Goal: Task Accomplishment & Management: Manage account settings

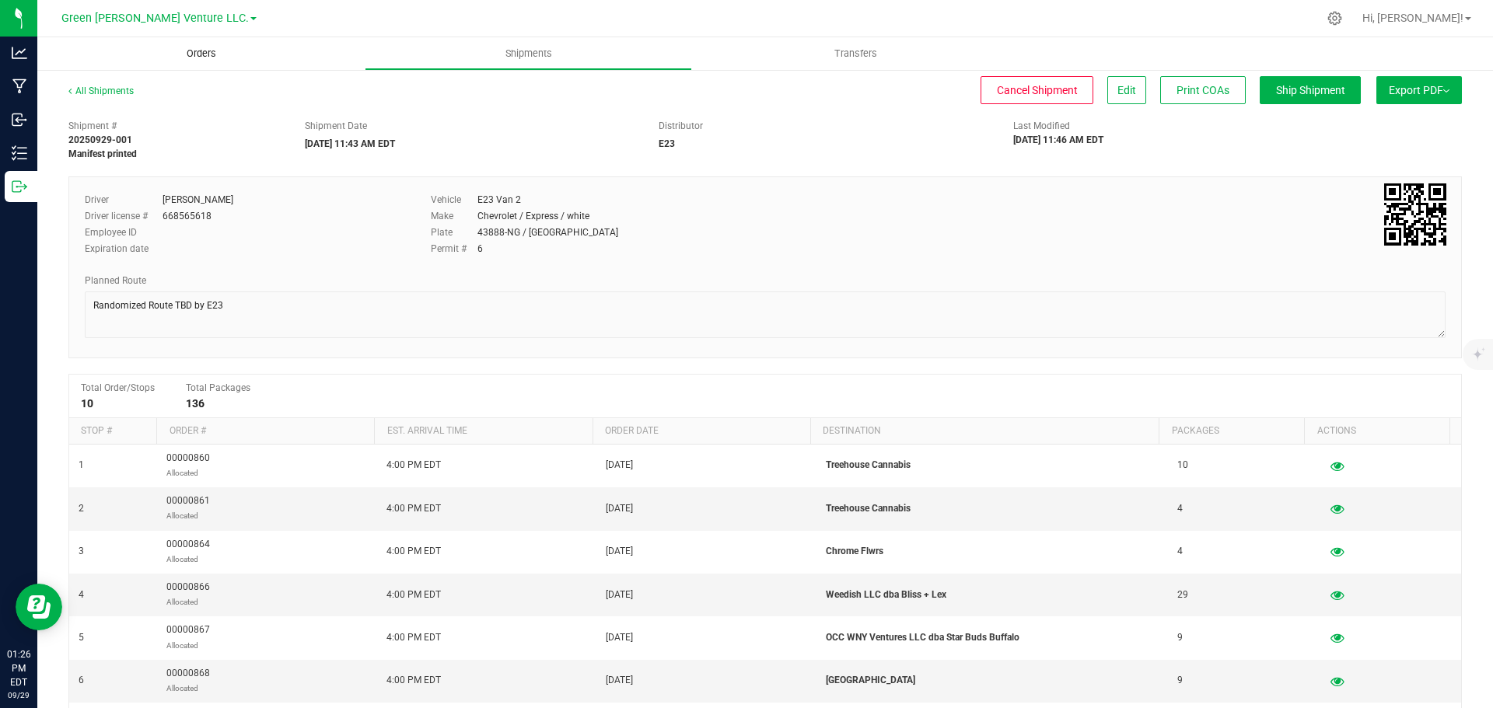
click at [194, 54] on span "Orders" at bounding box center [202, 54] width 72 height 14
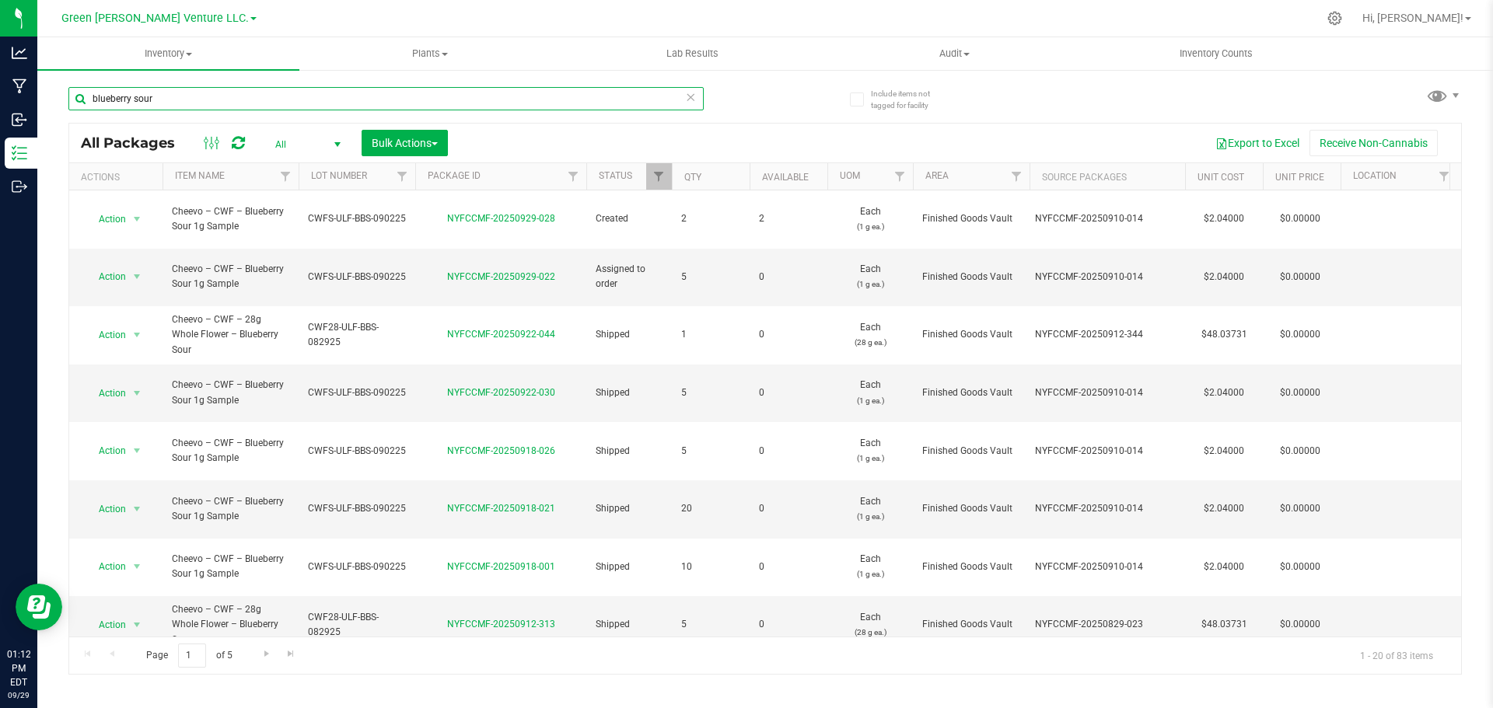
click at [192, 102] on input "blueberry sour" at bounding box center [385, 98] width 635 height 23
click at [198, 102] on input "blueberry sour" at bounding box center [385, 98] width 635 height 23
click at [197, 100] on input "blueberry sour" at bounding box center [385, 98] width 635 height 23
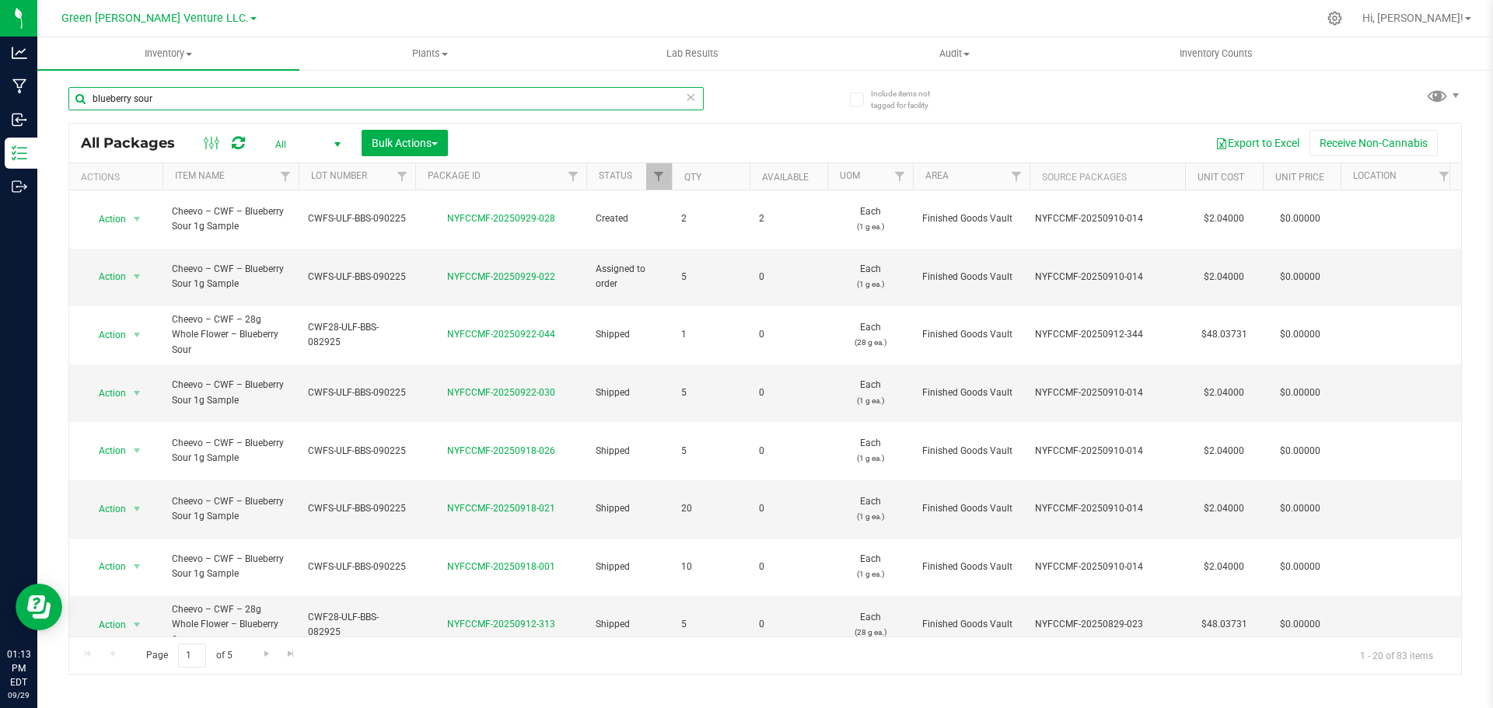
click at [197, 100] on input "blueberry sour" at bounding box center [385, 98] width 635 height 23
click at [197, 99] on input "blueberry sour" at bounding box center [385, 98] width 635 height 23
paste input "NYFCCMF-20250924-090"
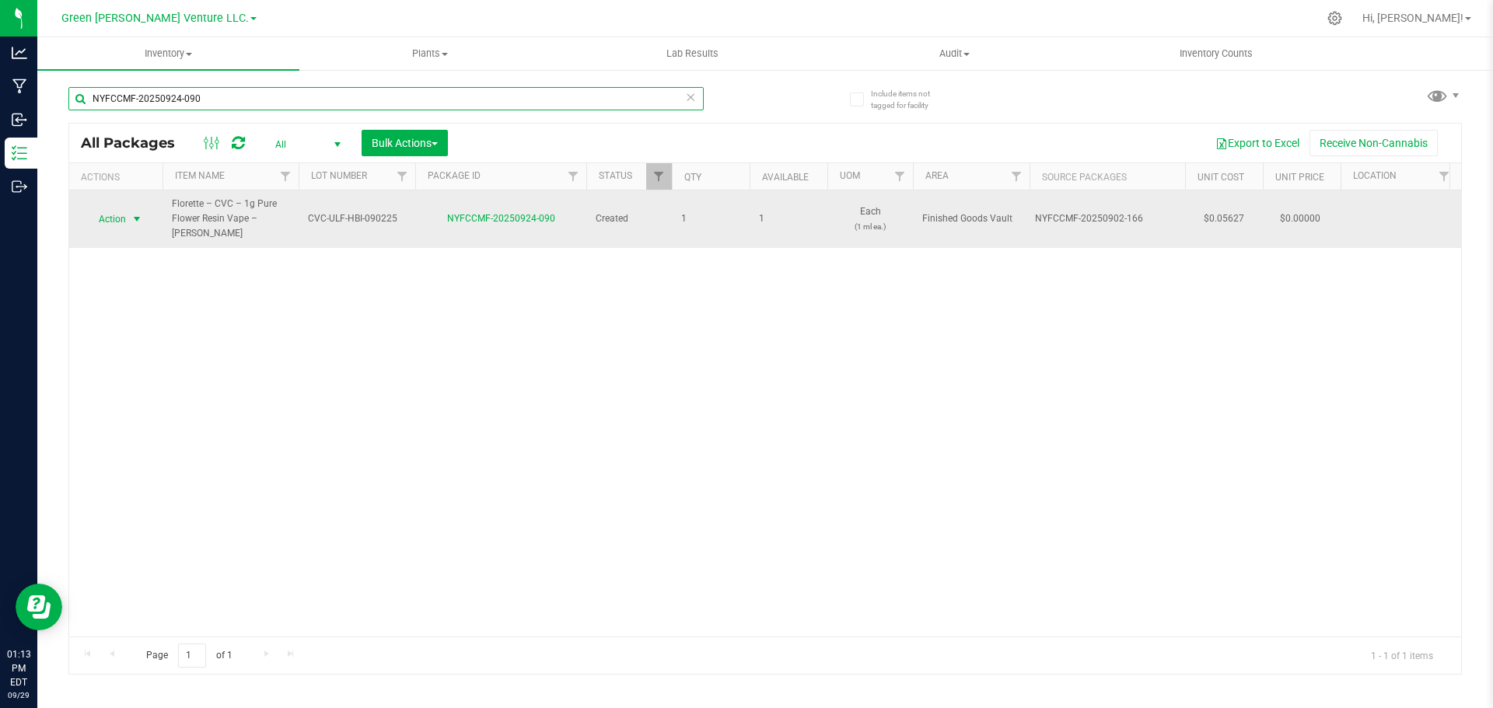
type input "NYFCCMF-20250924-090"
click at [126, 209] on span "Action" at bounding box center [106, 219] width 42 height 22
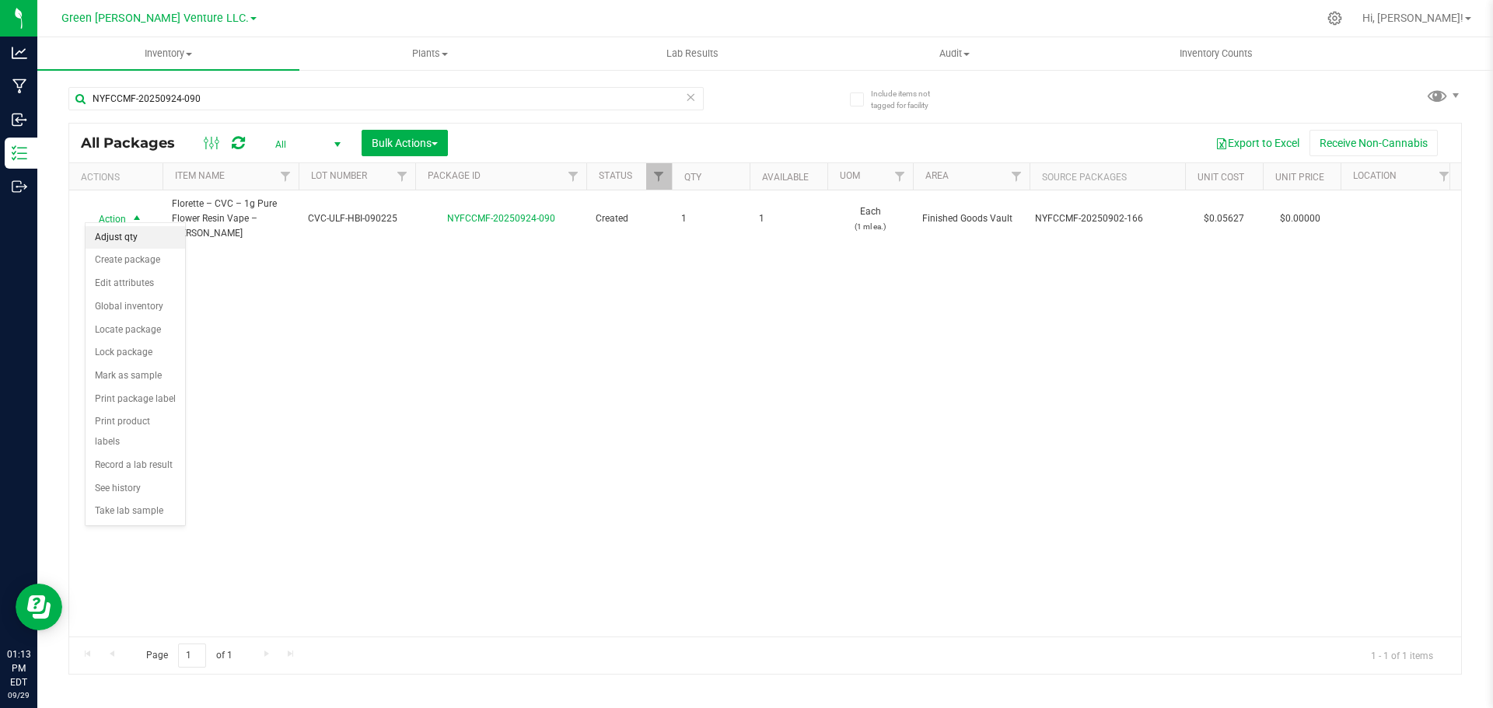
click at [128, 233] on li "Adjust qty" at bounding box center [136, 237] width 100 height 23
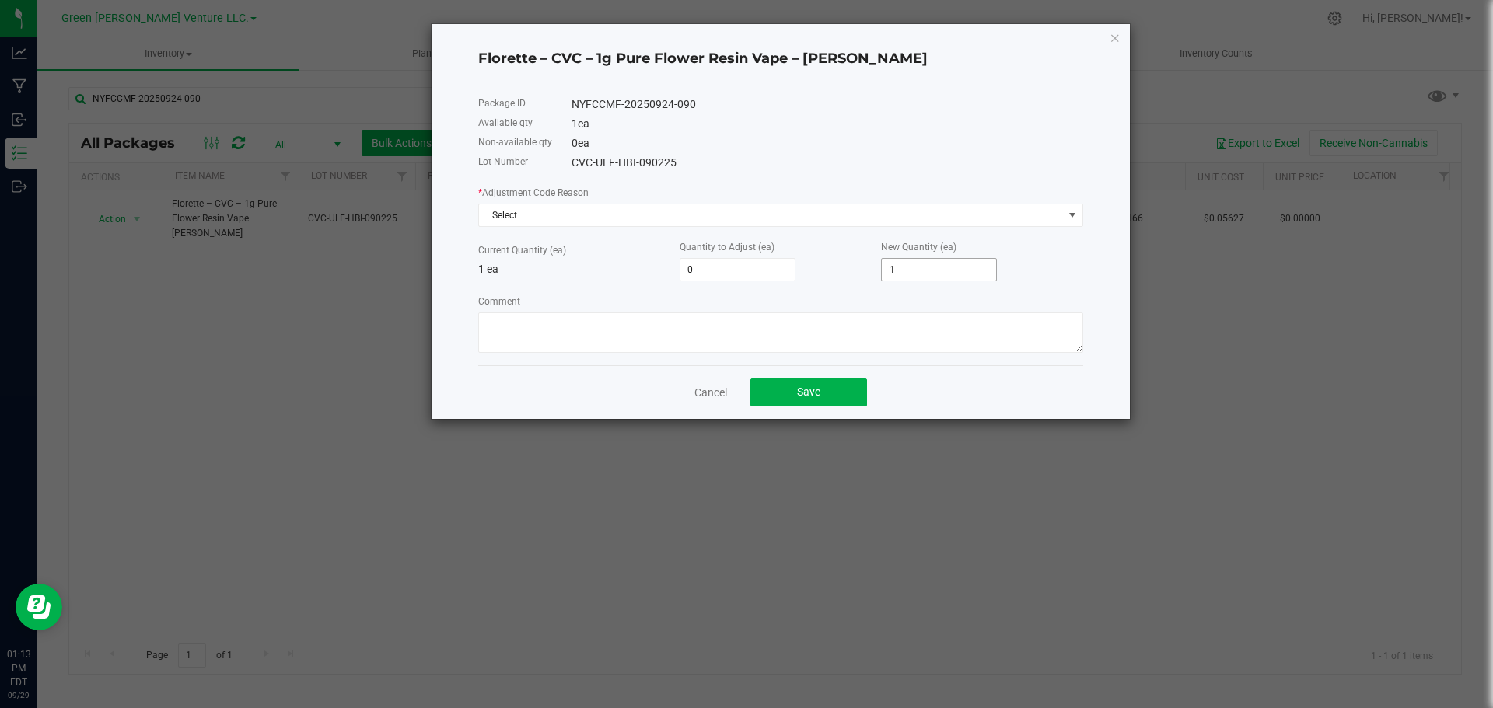
click at [899, 264] on input "1" at bounding box center [939, 270] width 114 height 22
type input "-1"
type input "0"
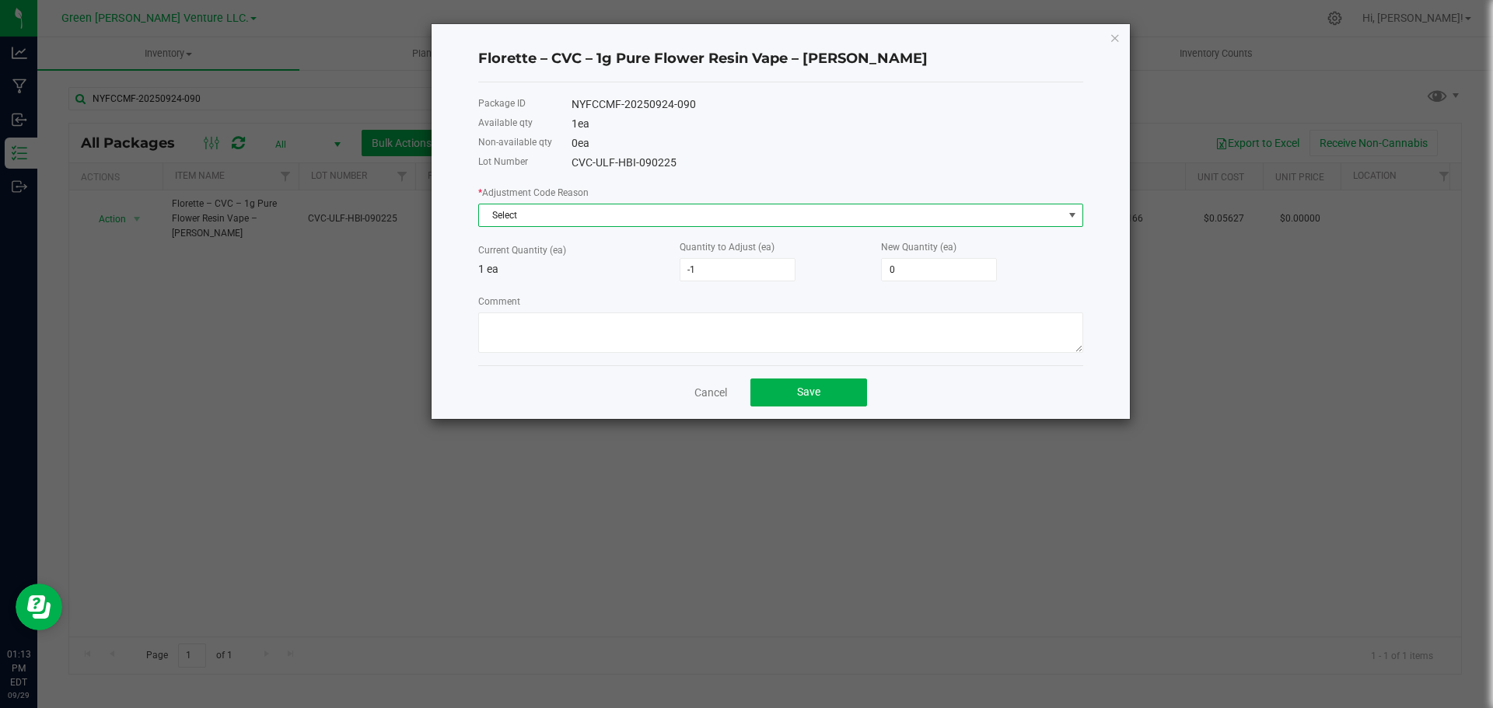
click at [629, 215] on span "Select" at bounding box center [771, 215] width 584 height 22
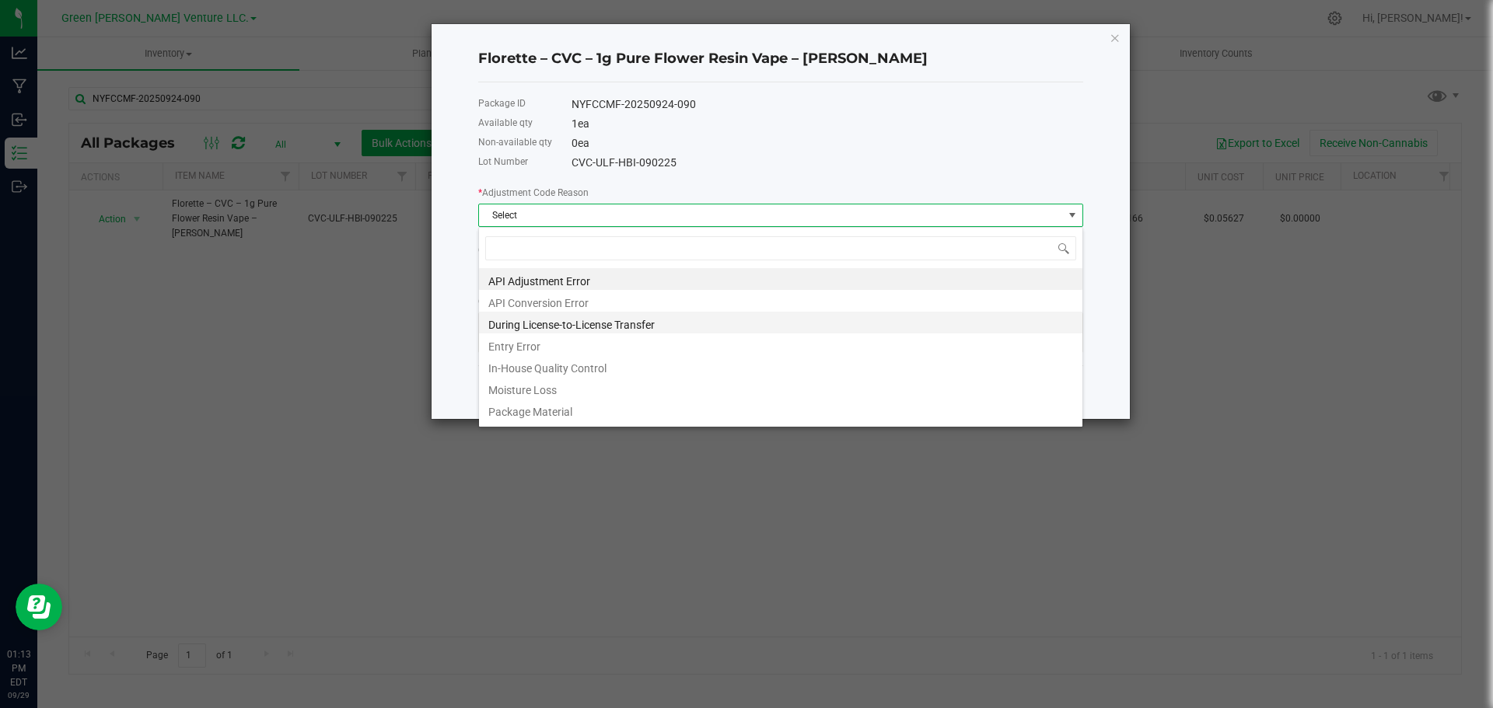
scroll to position [23, 605]
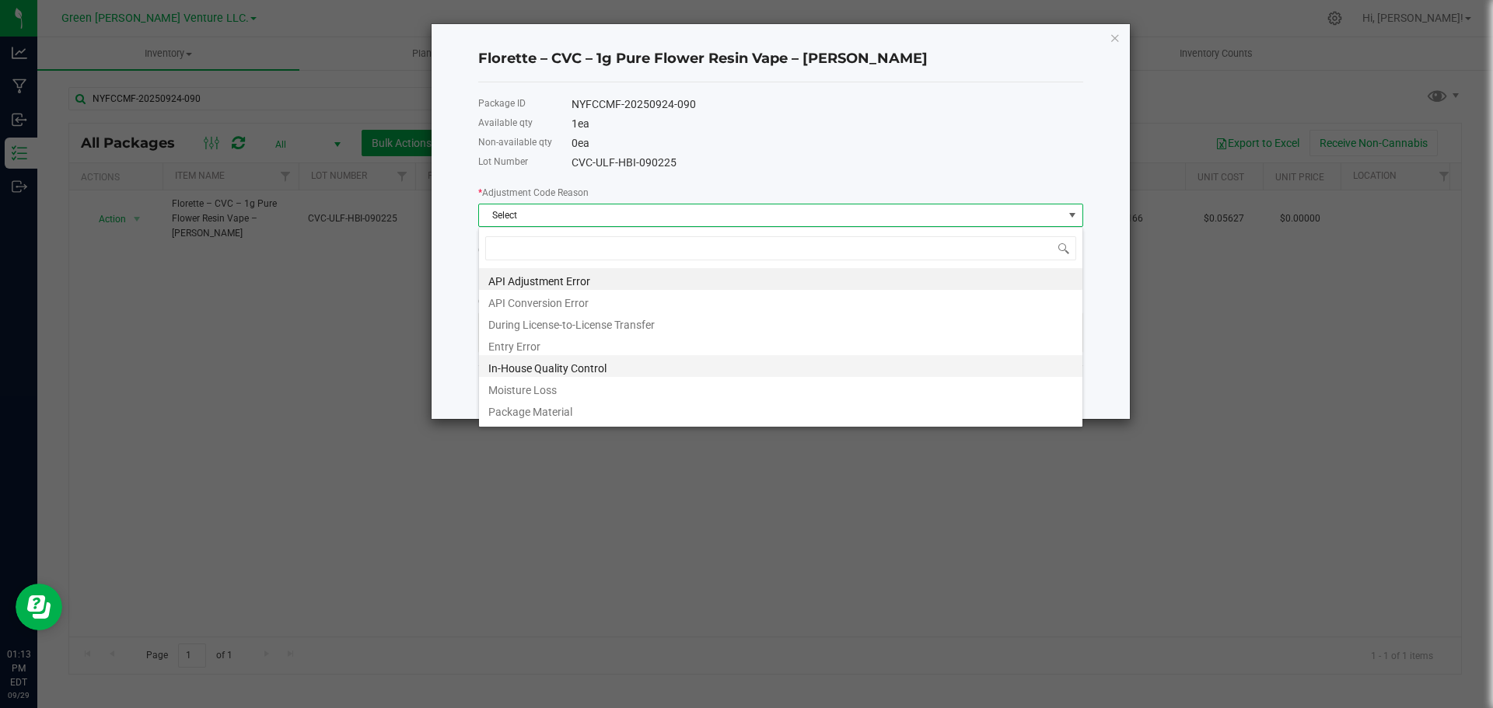
click at [528, 365] on li "In-House Quality Control" at bounding box center [780, 366] width 603 height 22
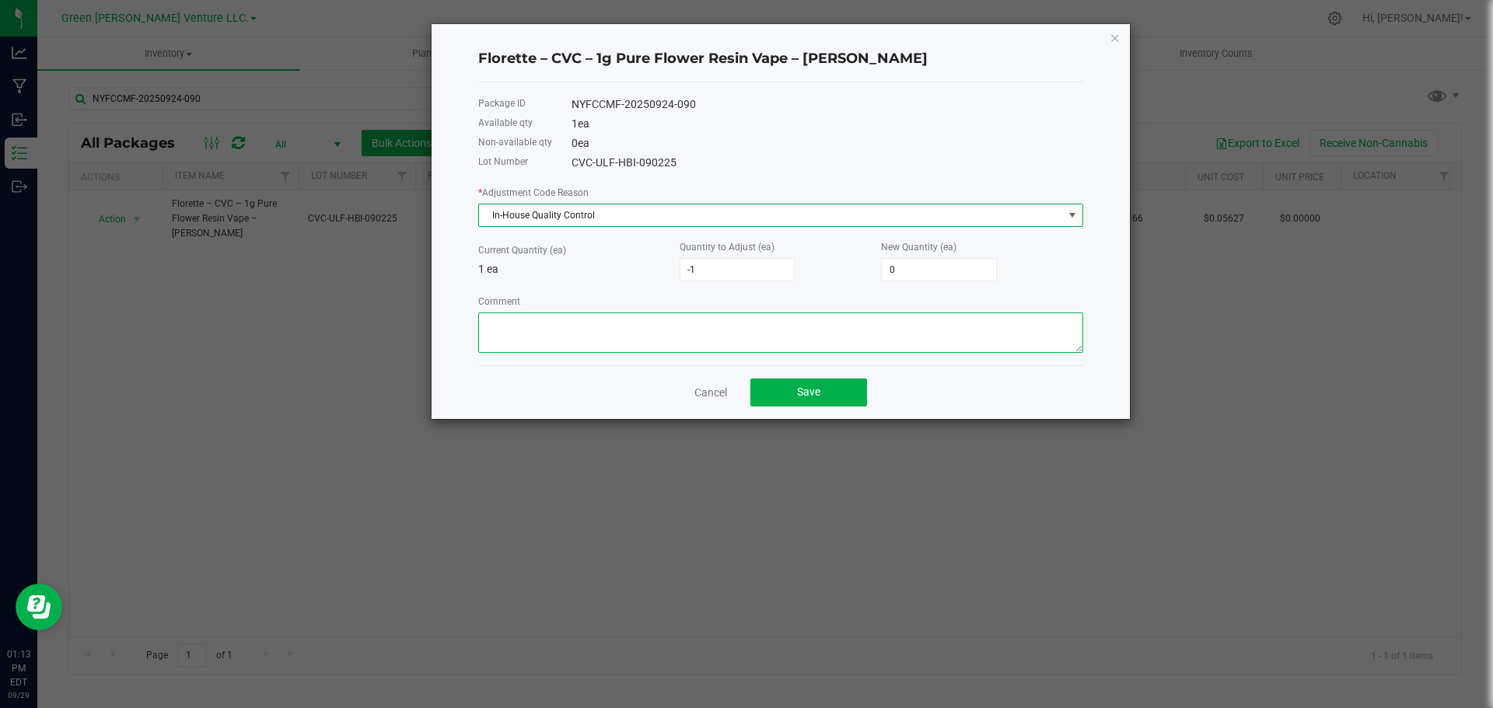
click at [526, 343] on textarea "Comment" at bounding box center [780, 333] width 605 height 40
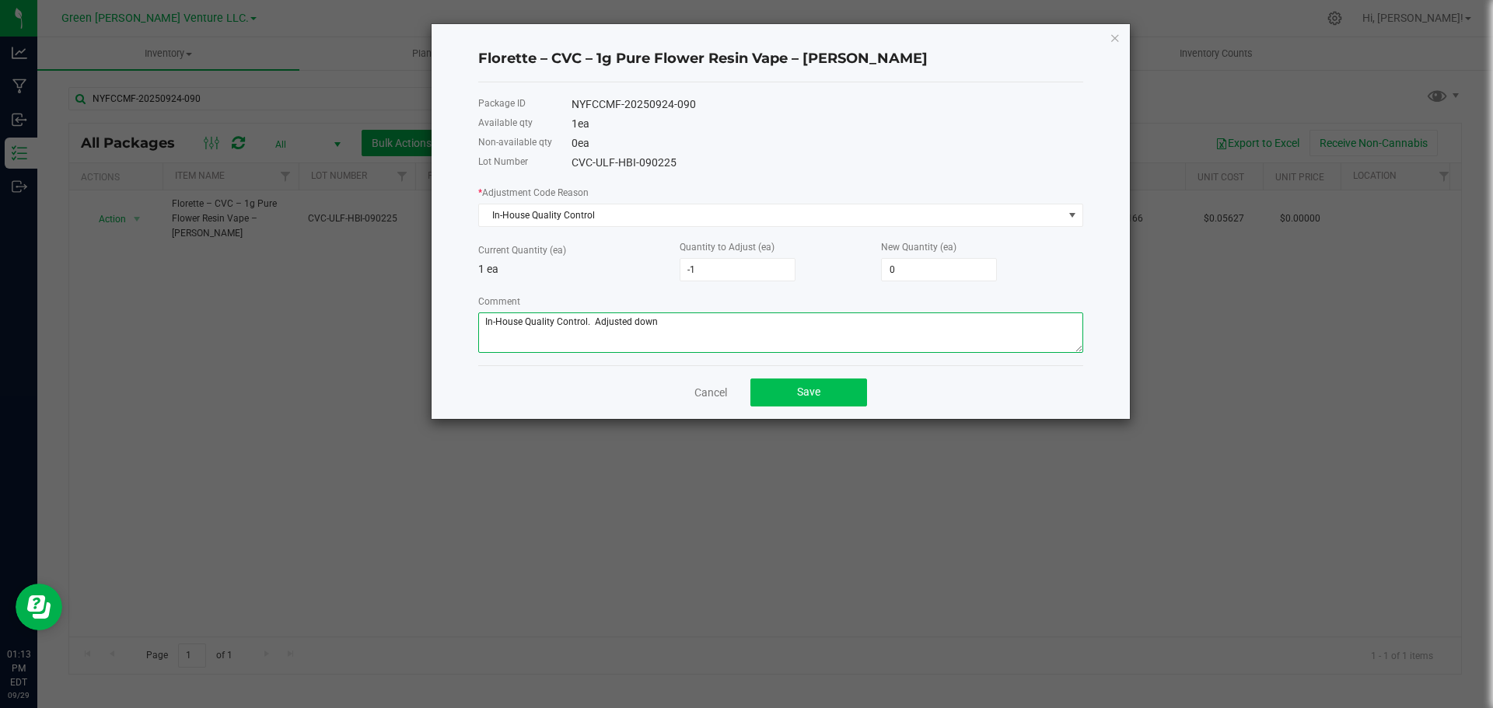
type textarea "In-House Quality Control. Adjusted down"
click at [854, 391] on button "Save" at bounding box center [808, 393] width 117 height 28
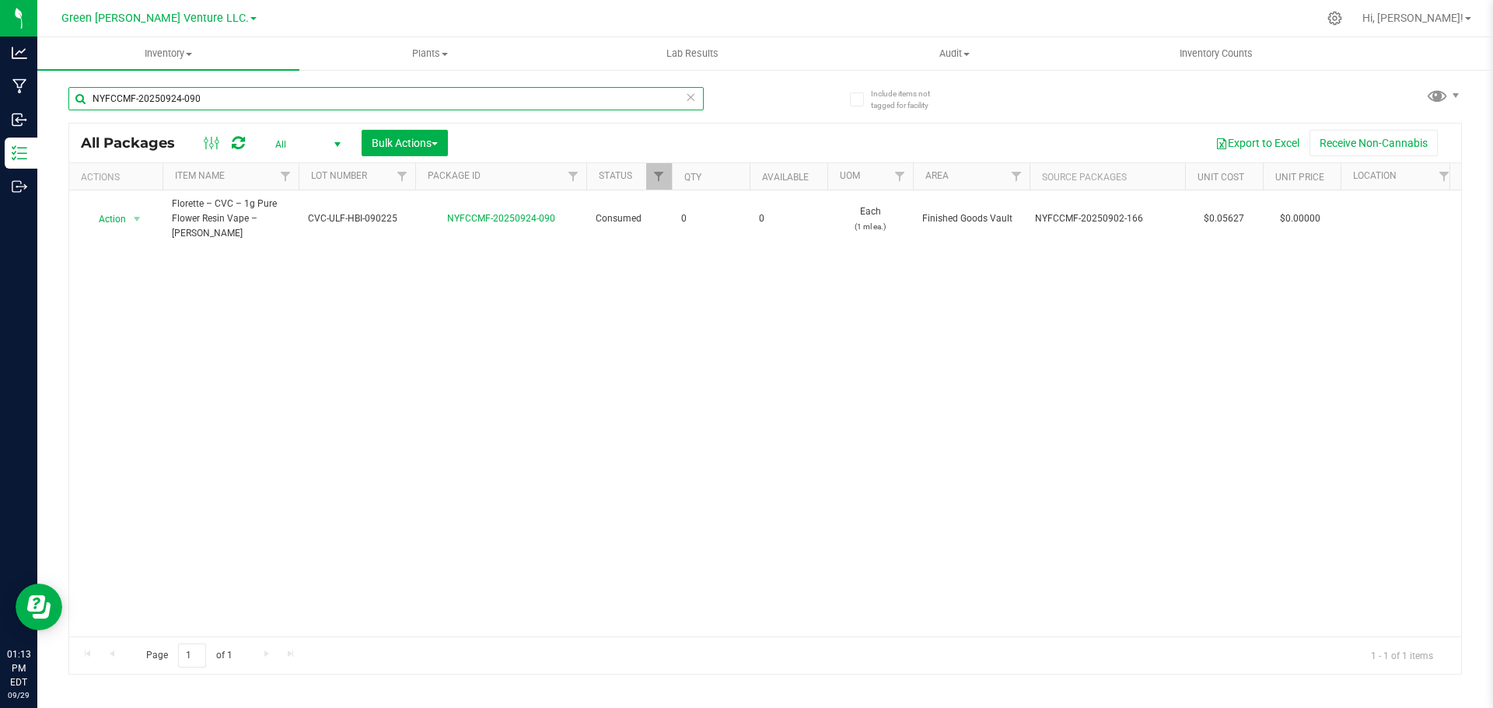
click at [212, 103] on input "NYFCCMF-20250924-090" at bounding box center [385, 98] width 635 height 23
paste input "81"
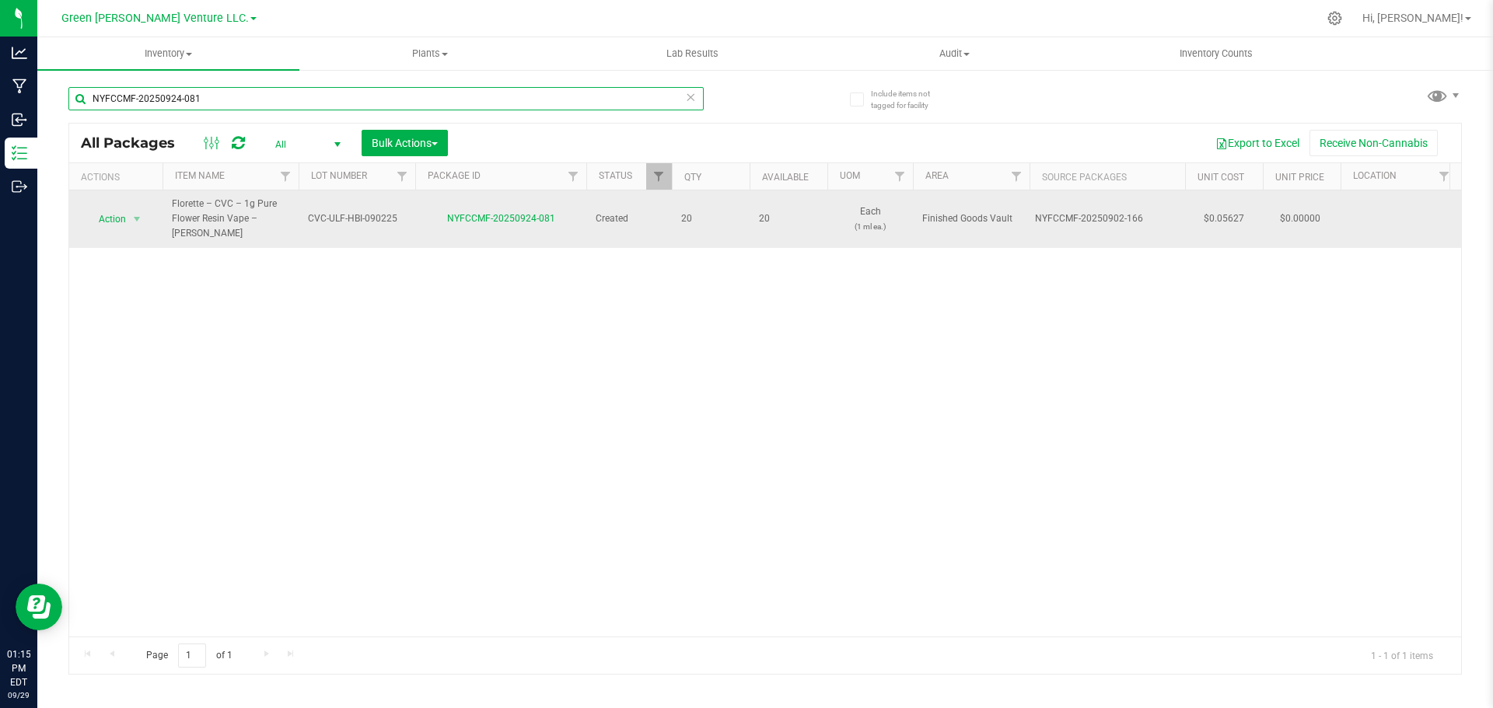
type input "NYFCCMF-20250924-081"
click at [134, 208] on span "select" at bounding box center [137, 219] width 19 height 22
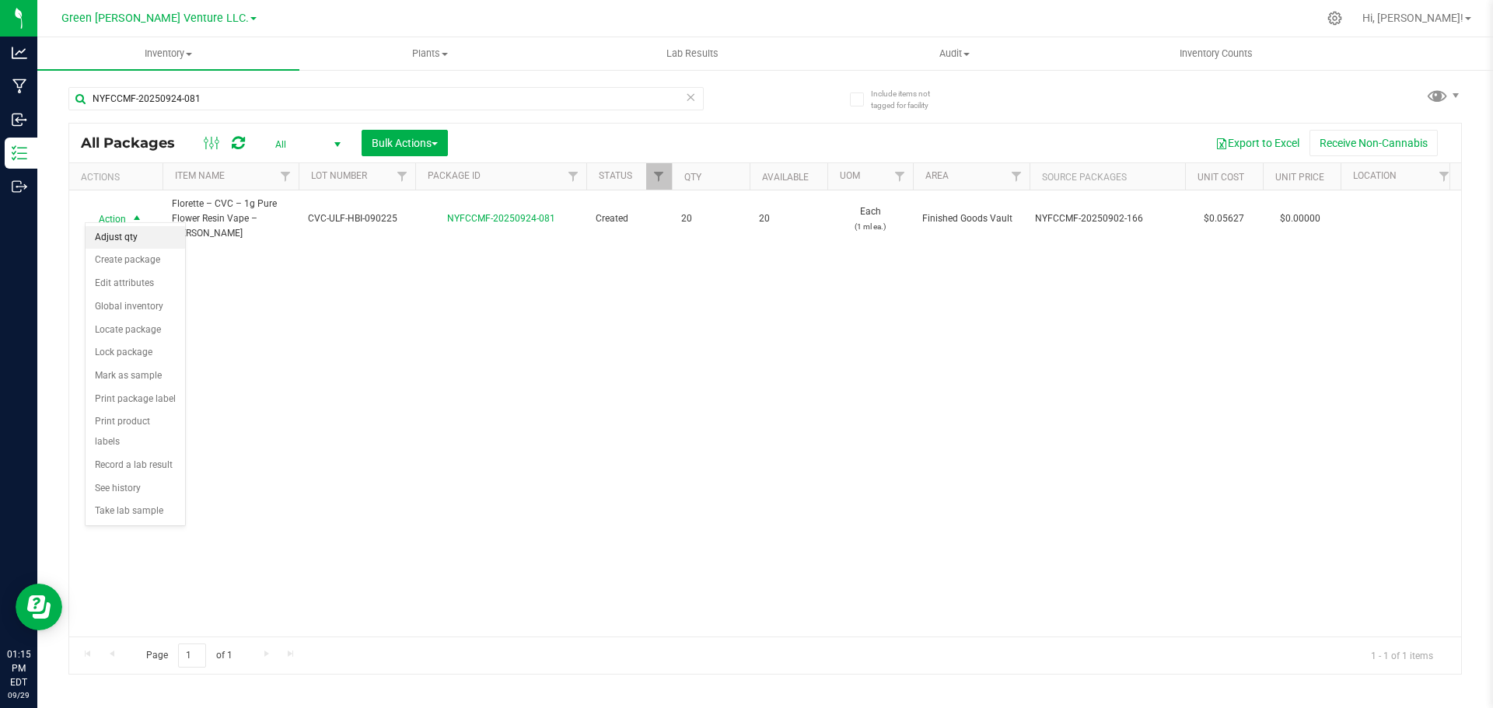
click at [140, 235] on li "Adjust qty" at bounding box center [136, 237] width 100 height 23
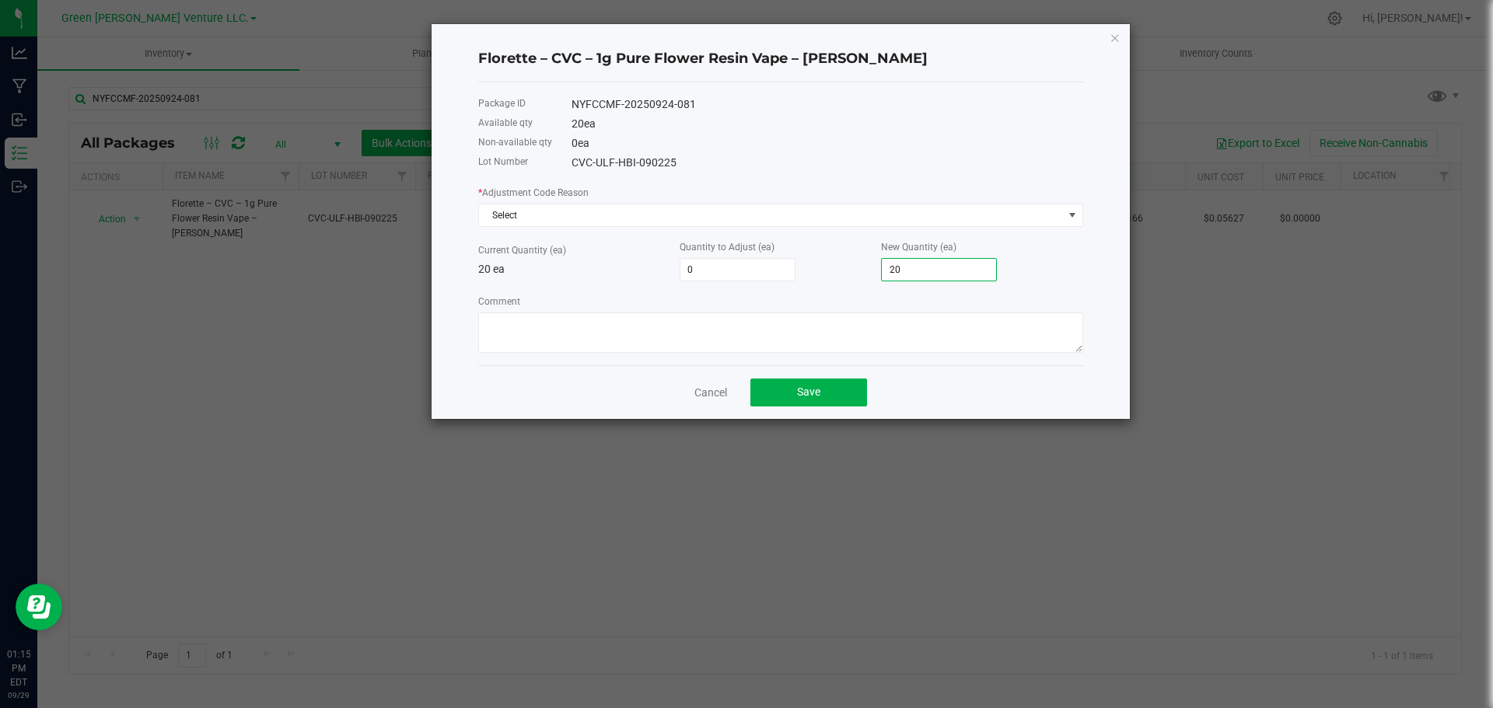
type input "-19"
type input "1"
type input "-10"
type input "10"
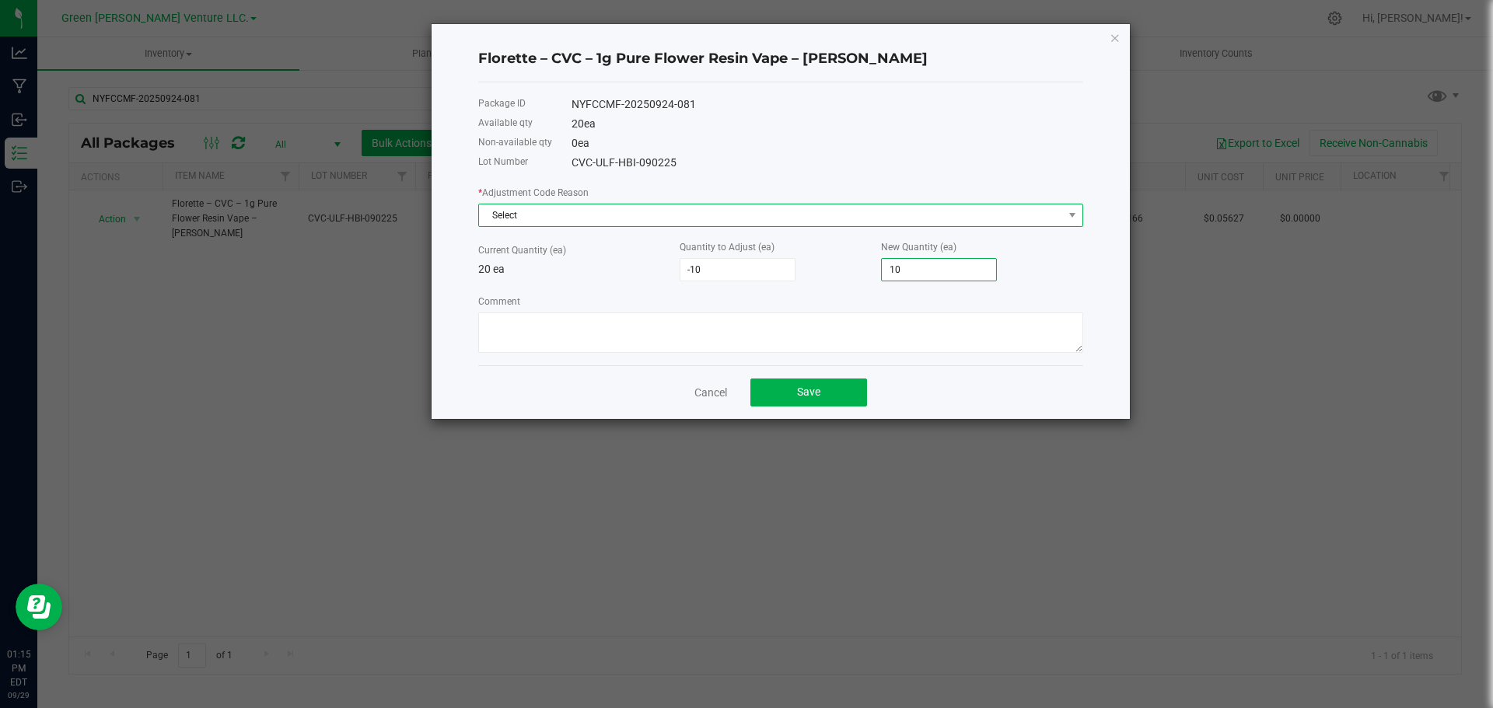
click at [581, 222] on span "Select" at bounding box center [771, 215] width 584 height 22
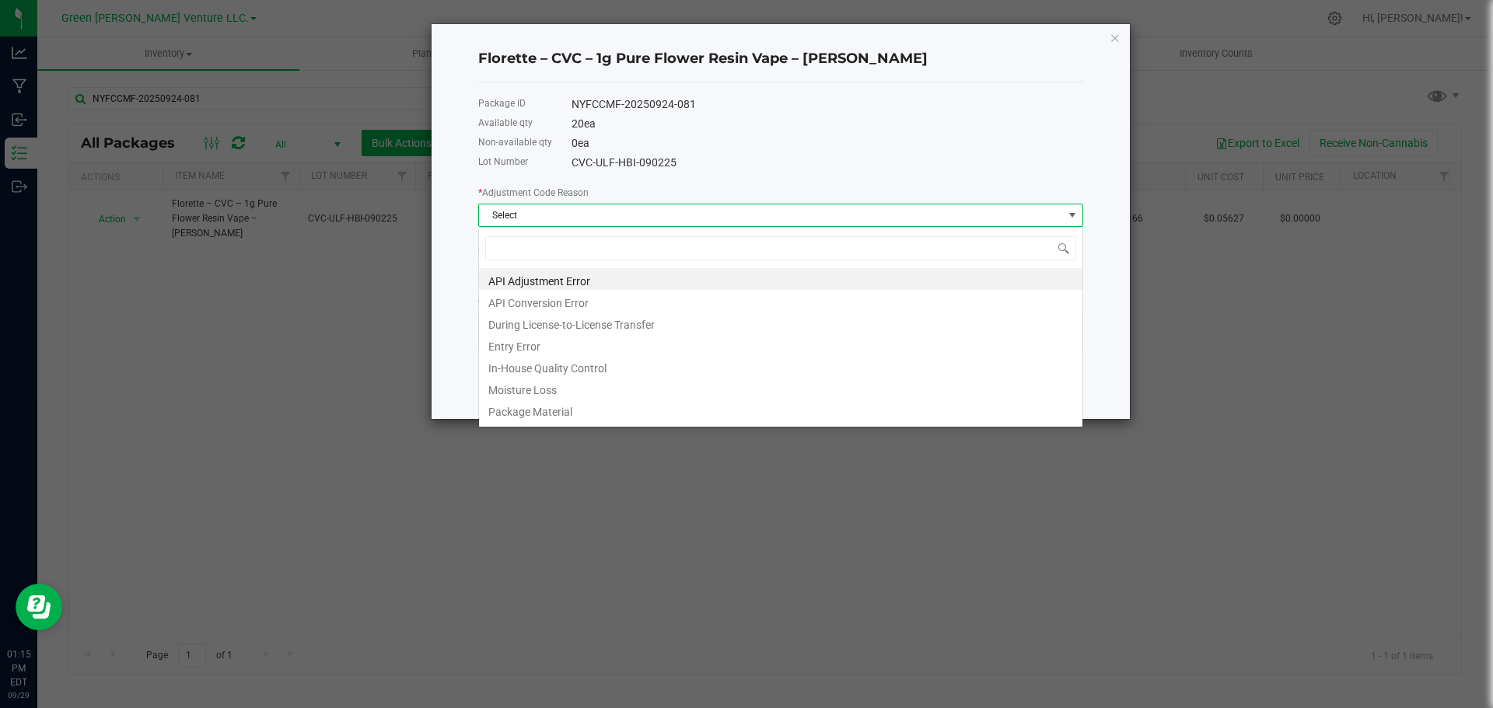
scroll to position [23, 605]
click at [576, 364] on li "In-House Quality Control" at bounding box center [780, 366] width 603 height 22
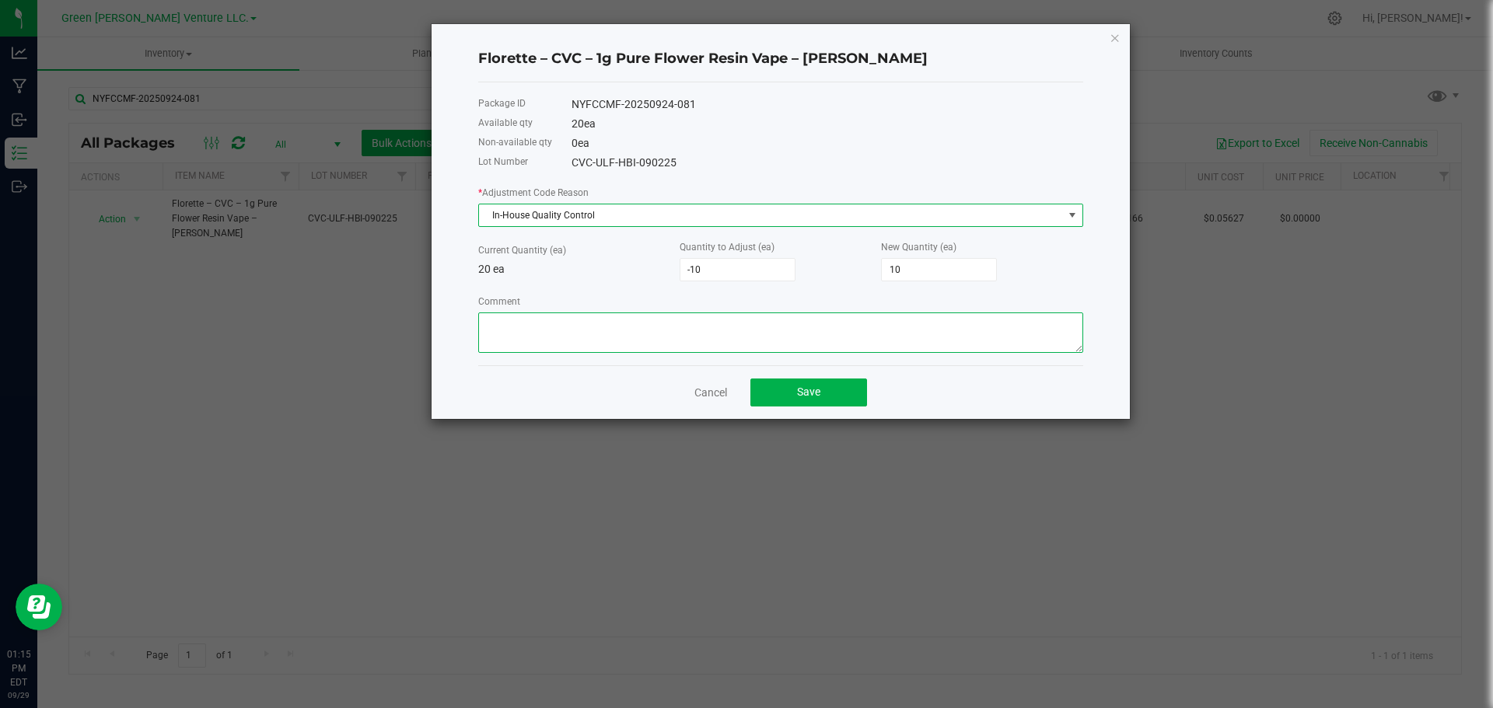
click at [580, 328] on textarea "Comment" at bounding box center [780, 333] width 605 height 40
click at [1064, 219] on span at bounding box center [1071, 215] width 19 height 22
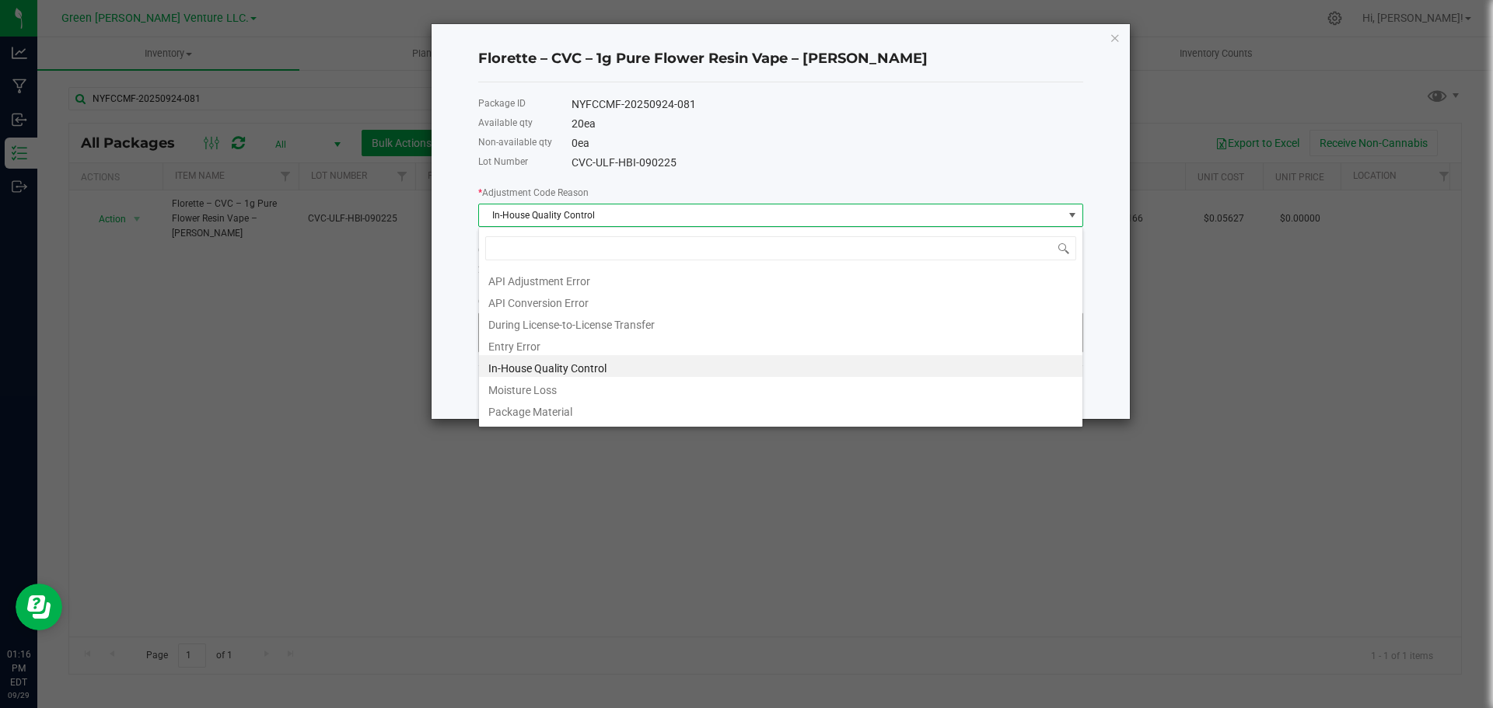
click at [540, 348] on li "Entry Error" at bounding box center [780, 345] width 603 height 22
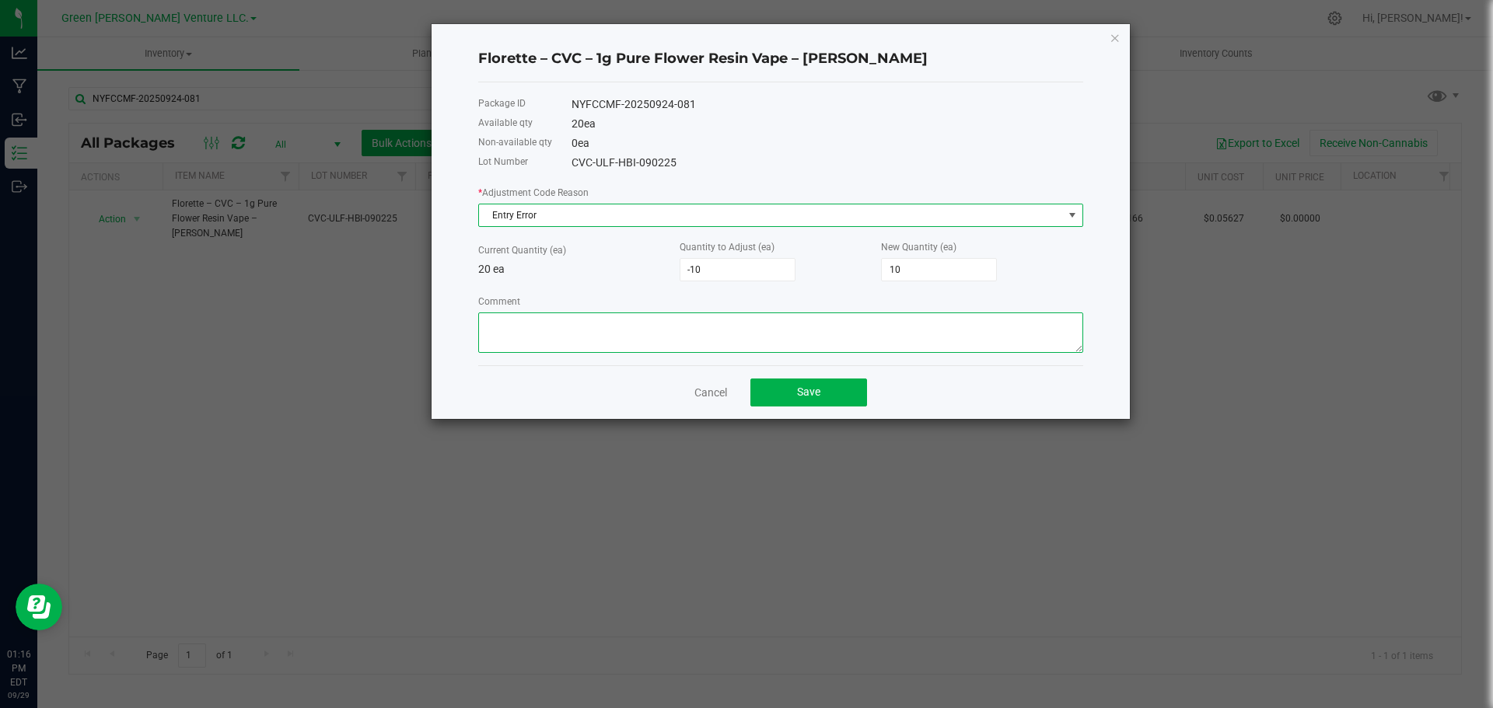
click at [536, 317] on textarea "Comment" at bounding box center [780, 333] width 605 height 40
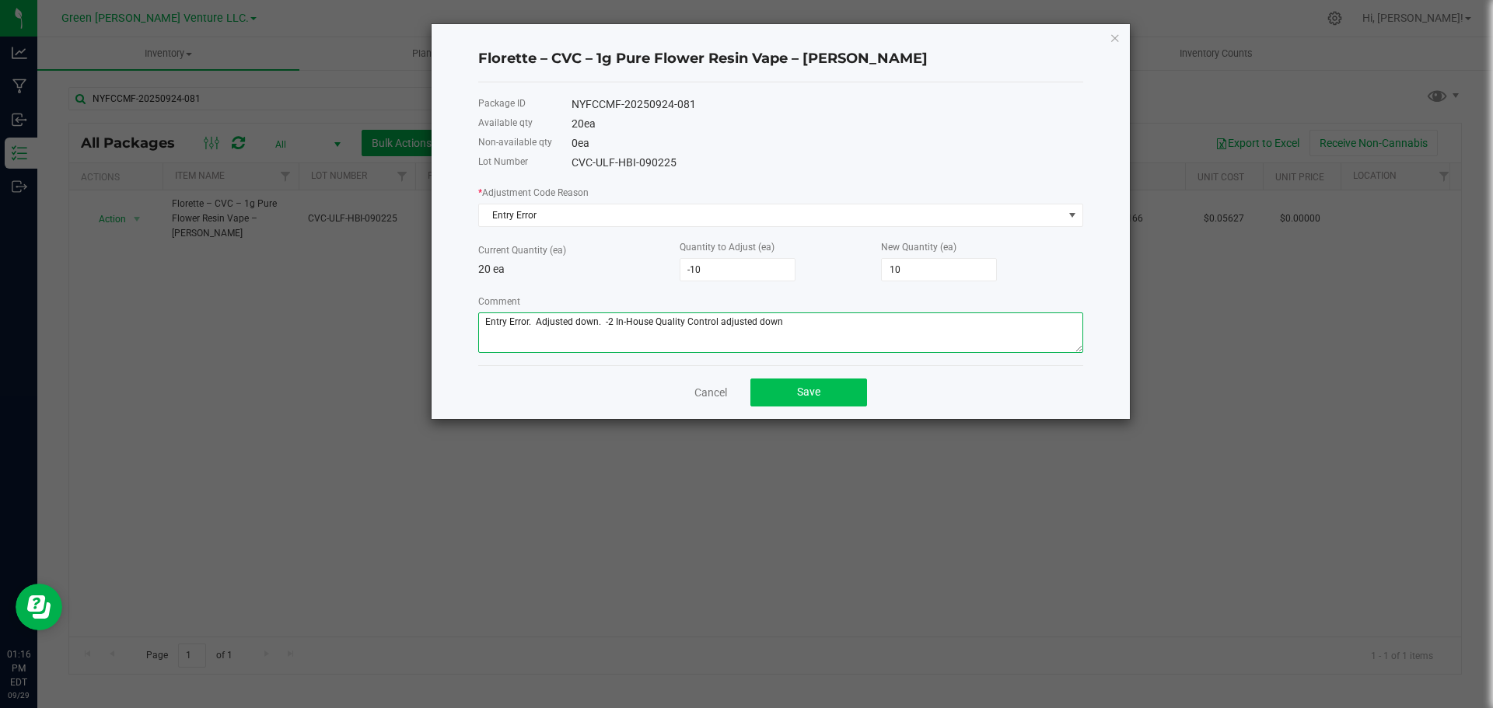
type textarea "Entry Error. Adjusted down. -2 In-House Quality Control adjusted down"
click at [849, 388] on button "Save" at bounding box center [808, 393] width 117 height 28
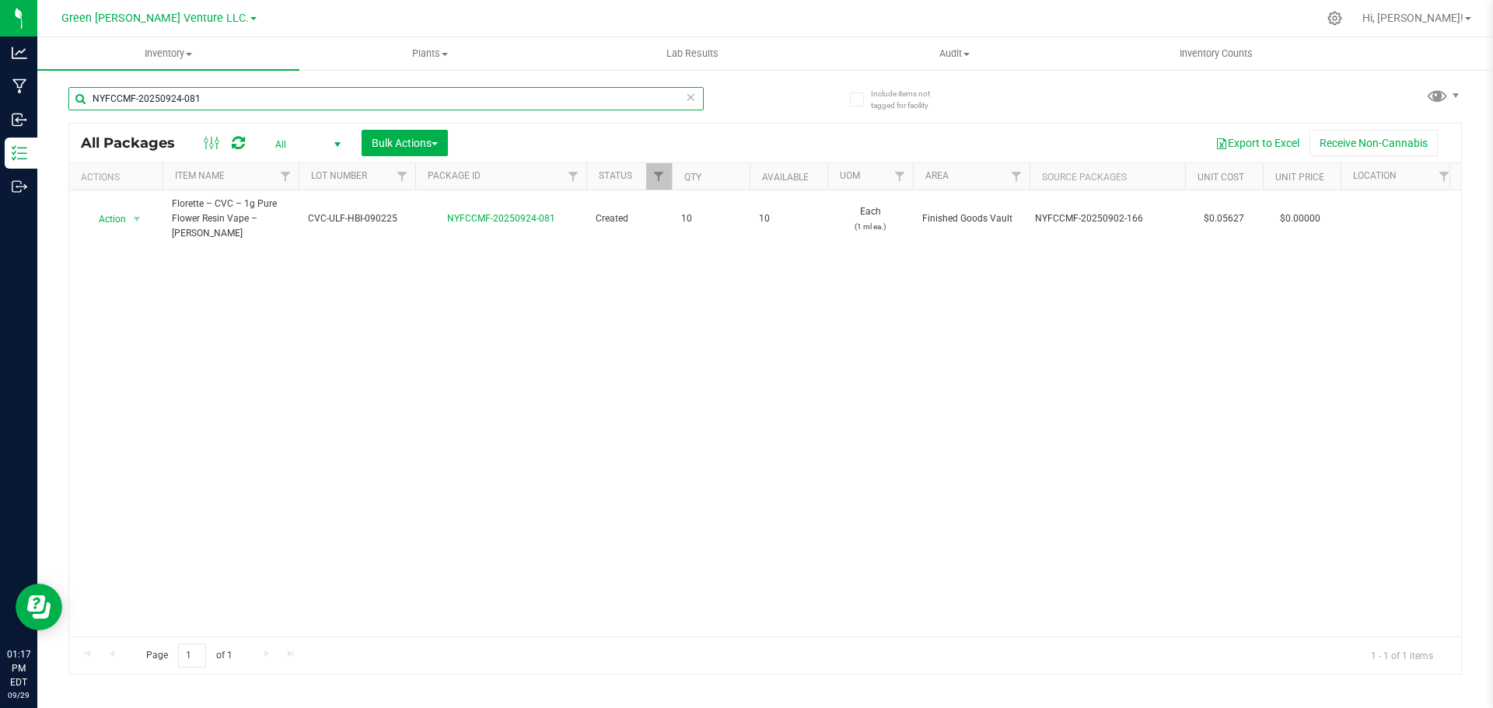
drag, startPoint x: 224, startPoint y: 103, endPoint x: 68, endPoint y: 105, distance: 155.5
click at [68, 105] on input "NYFCCMF-20250924-081" at bounding box center [385, 98] width 635 height 23
paste input "02-004"
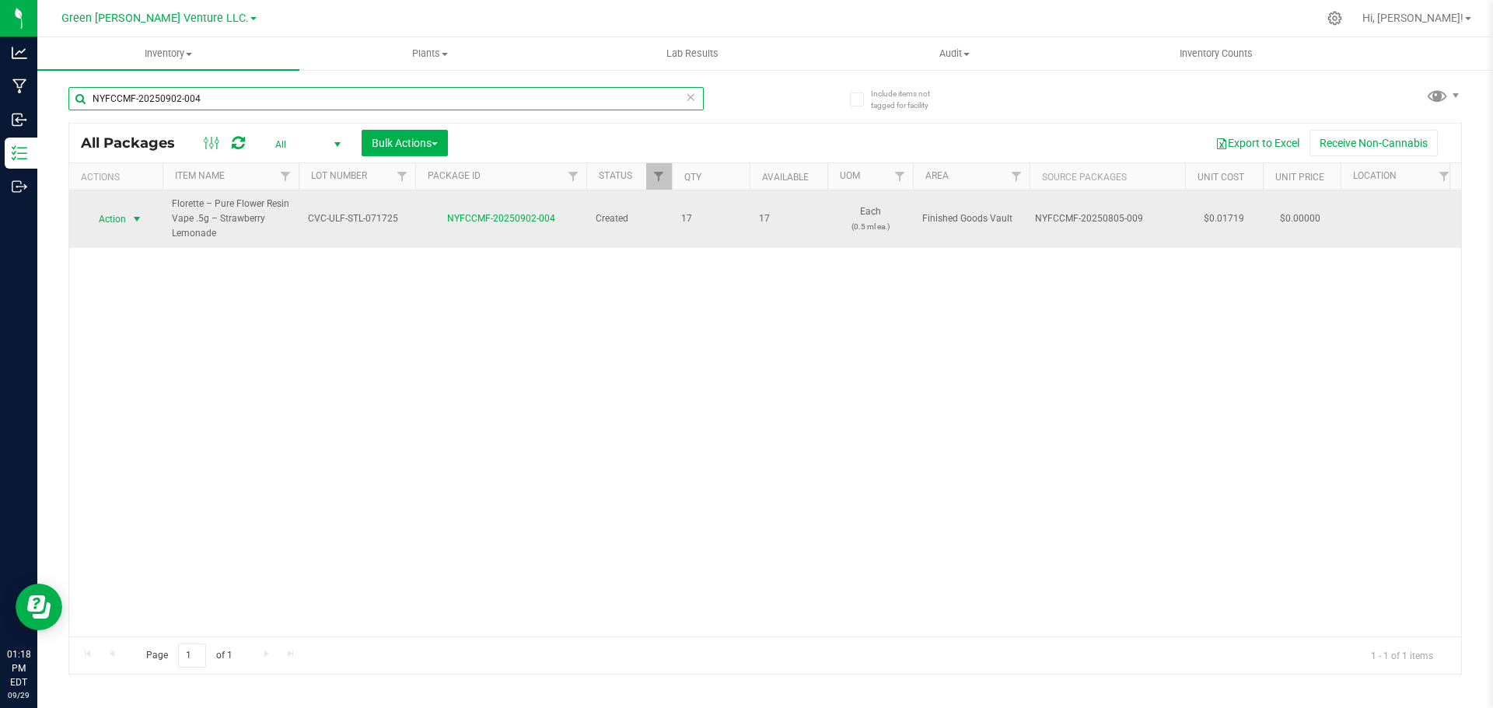
type input "NYFCCMF-20250902-004"
click at [132, 215] on span "select" at bounding box center [137, 219] width 12 height 12
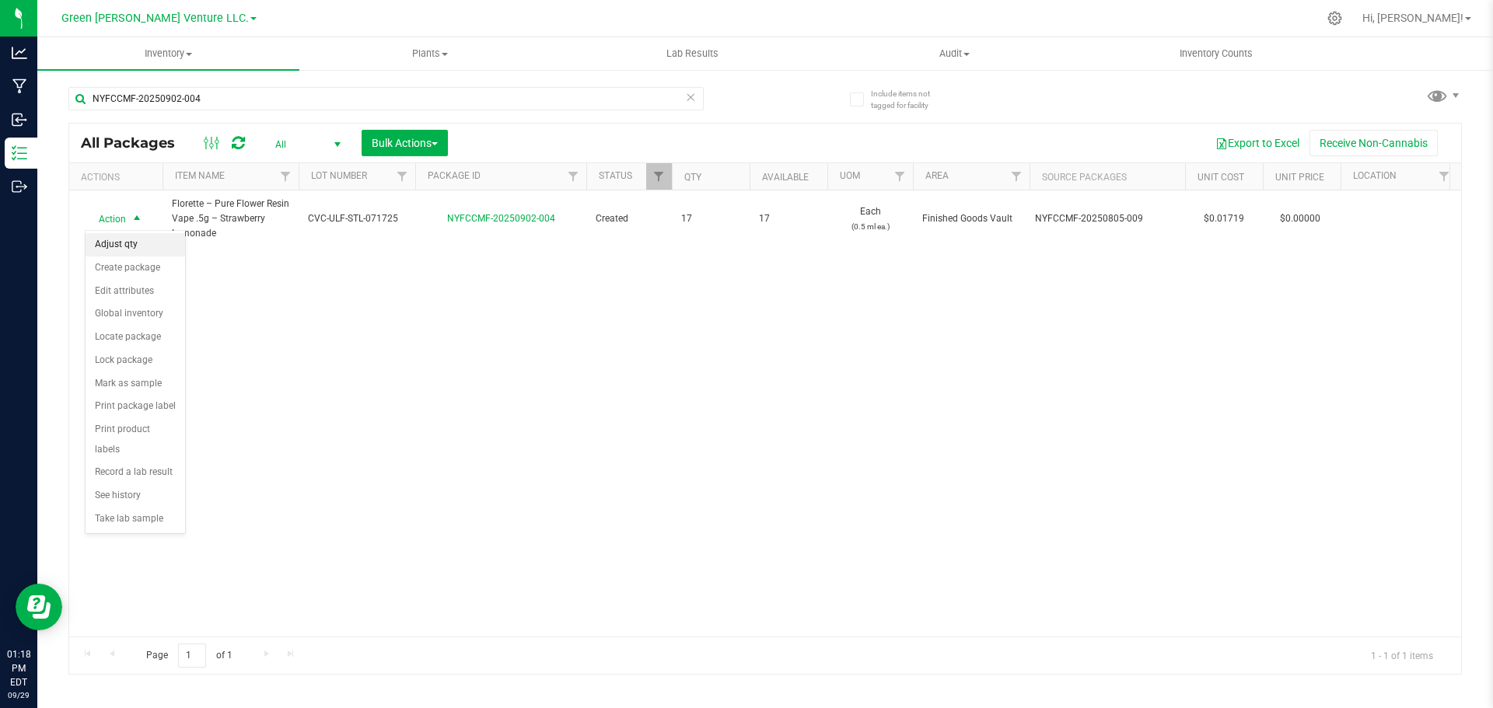
click at [145, 238] on li "Adjust qty" at bounding box center [136, 244] width 100 height 23
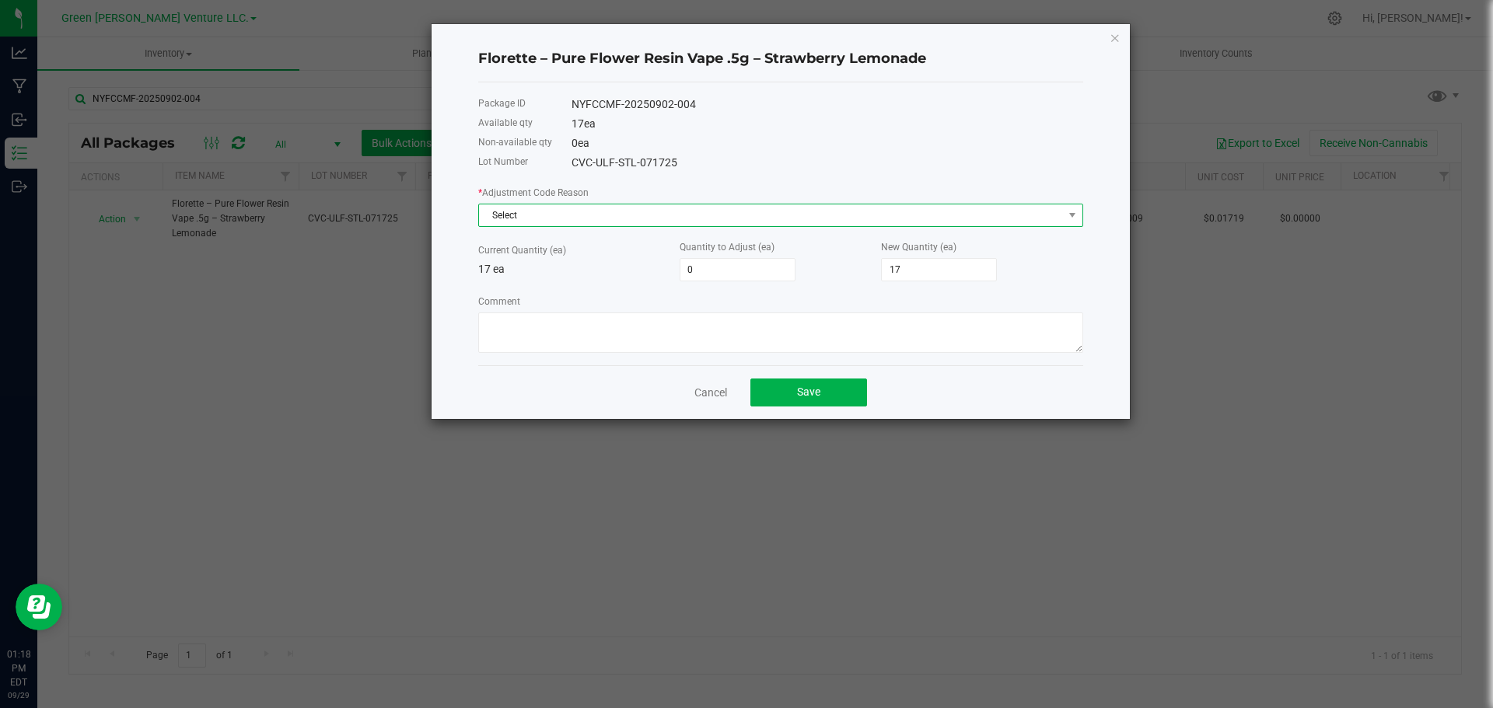
click at [545, 211] on span "Select" at bounding box center [771, 215] width 584 height 22
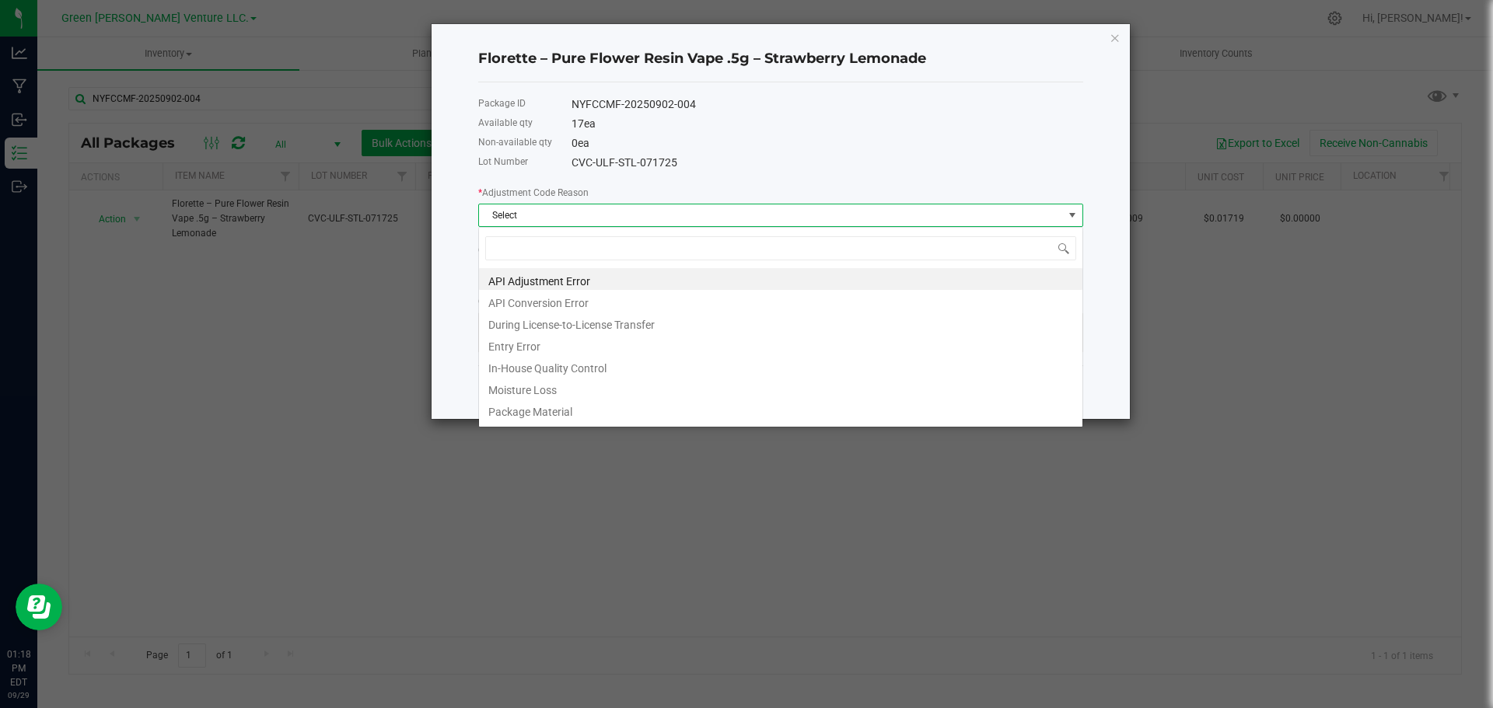
scroll to position [23, 605]
click at [572, 367] on li "In-House Quality Control" at bounding box center [780, 366] width 603 height 22
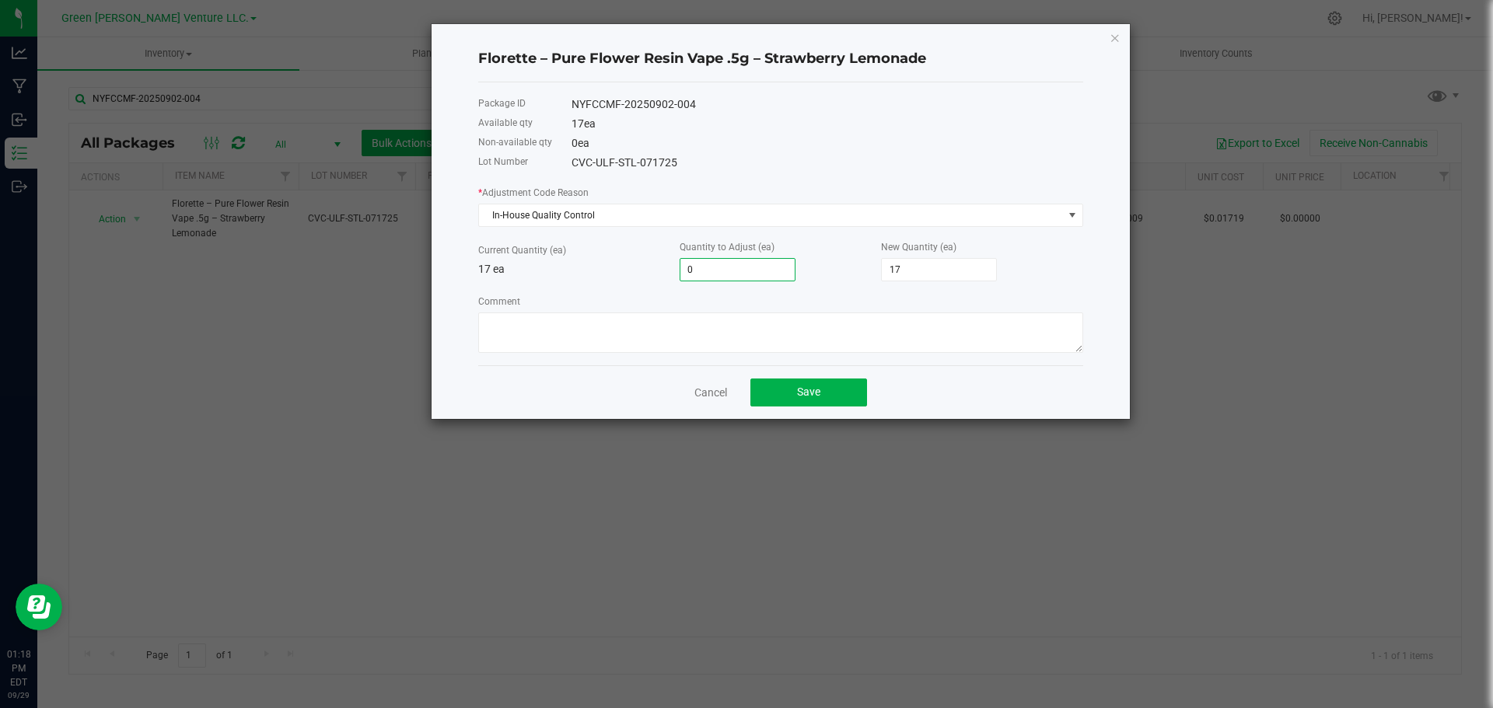
click at [697, 269] on input "0" at bounding box center [737, 270] width 114 height 22
type input "-1"
type input "16"
type input "-1"
click at [571, 323] on textarea "Comment" at bounding box center [780, 333] width 605 height 40
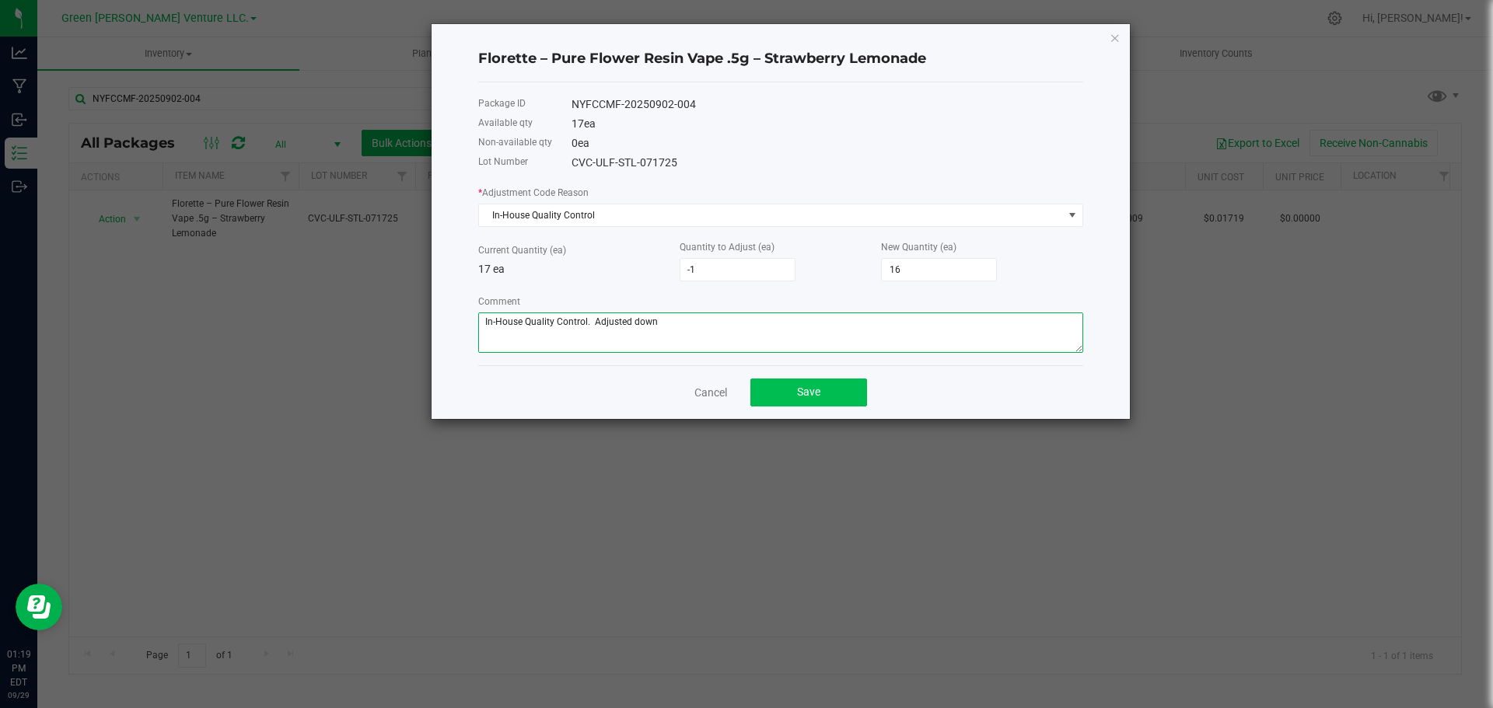
type textarea "In-House Quality Control. Adjusted down"
click at [775, 400] on button "Save" at bounding box center [808, 393] width 117 height 28
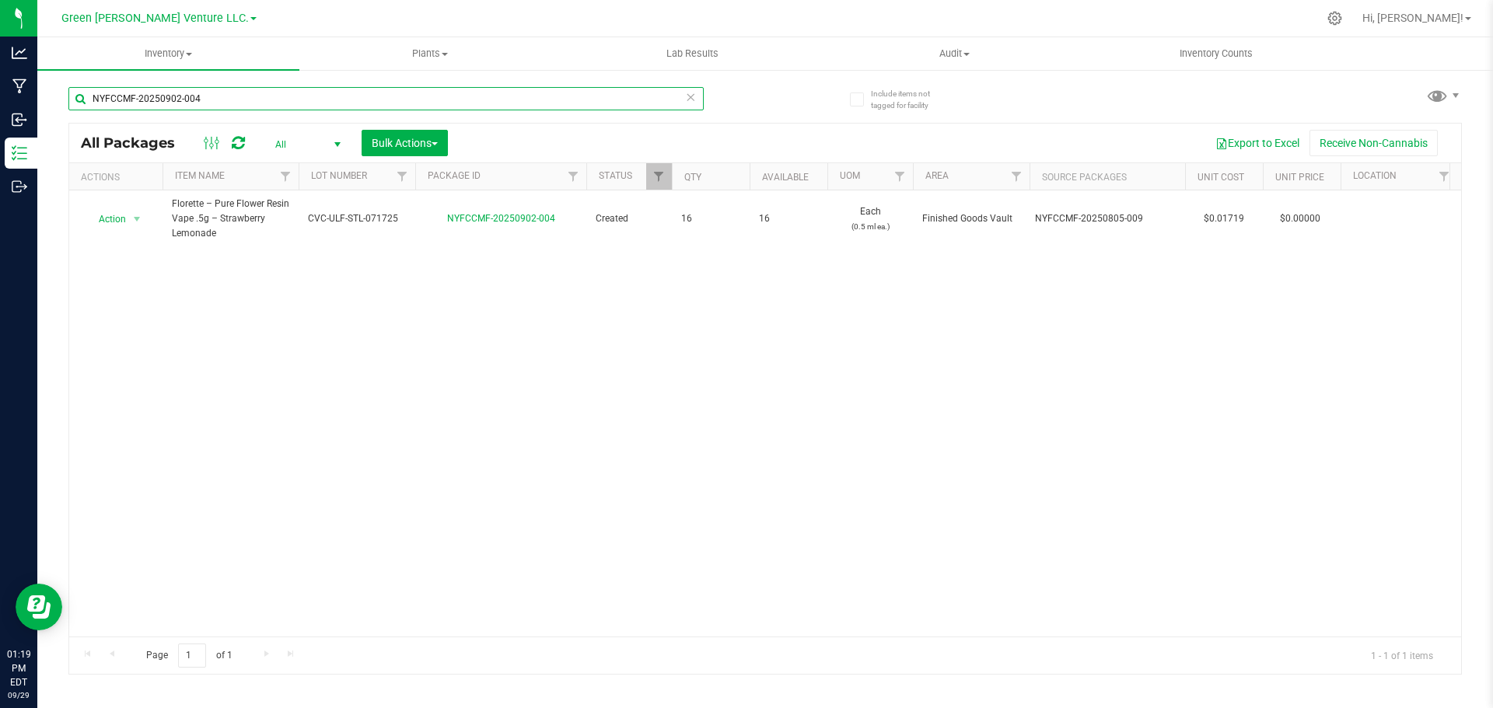
drag, startPoint x: 235, startPoint y: 92, endPoint x: 58, endPoint y: 93, distance: 176.5
click at [58, 93] on div "Include items not tagged for facility NYFCCMF-20250902-004 All Packages All Act…" at bounding box center [765, 305] width 1456 height 474
paste input "25-105"
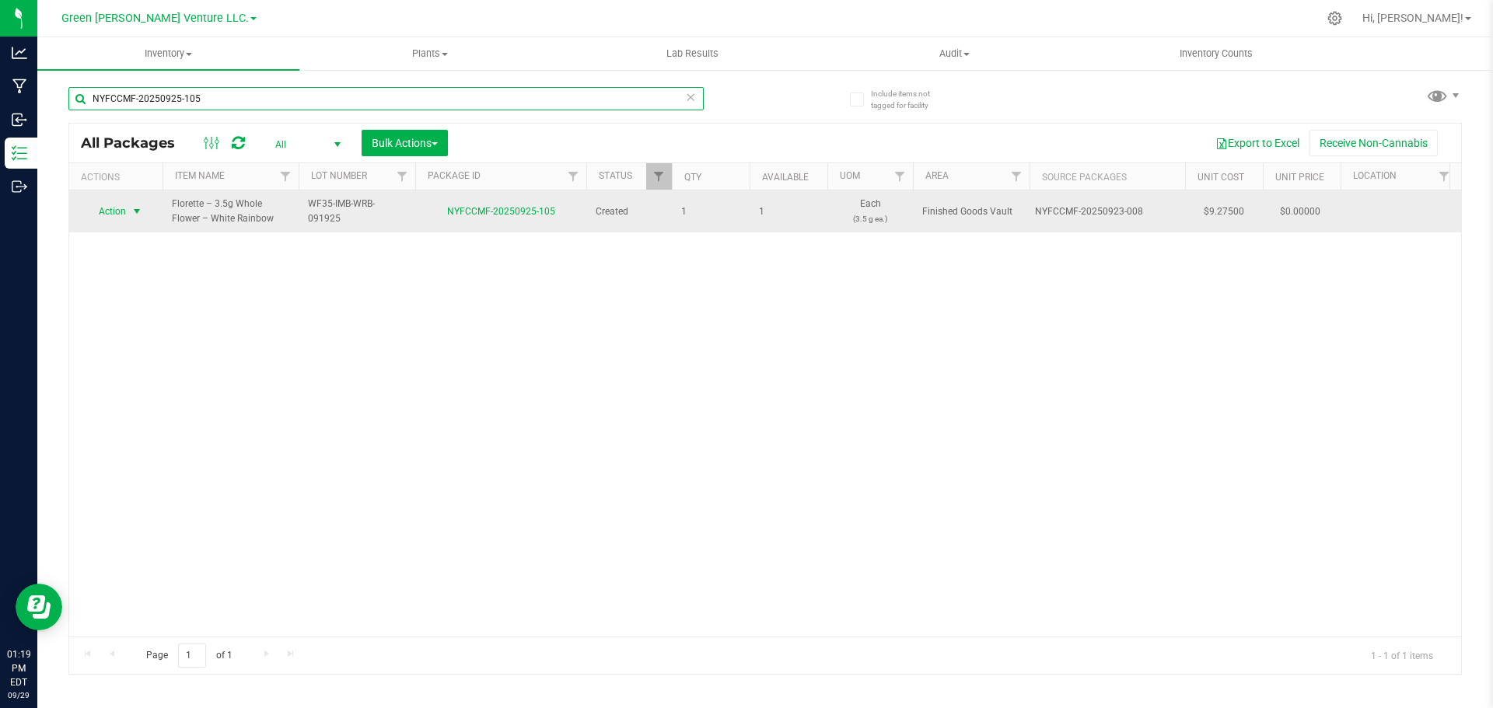
type input "NYFCCMF-20250925-105"
click at [128, 213] on span "select" at bounding box center [137, 212] width 19 height 22
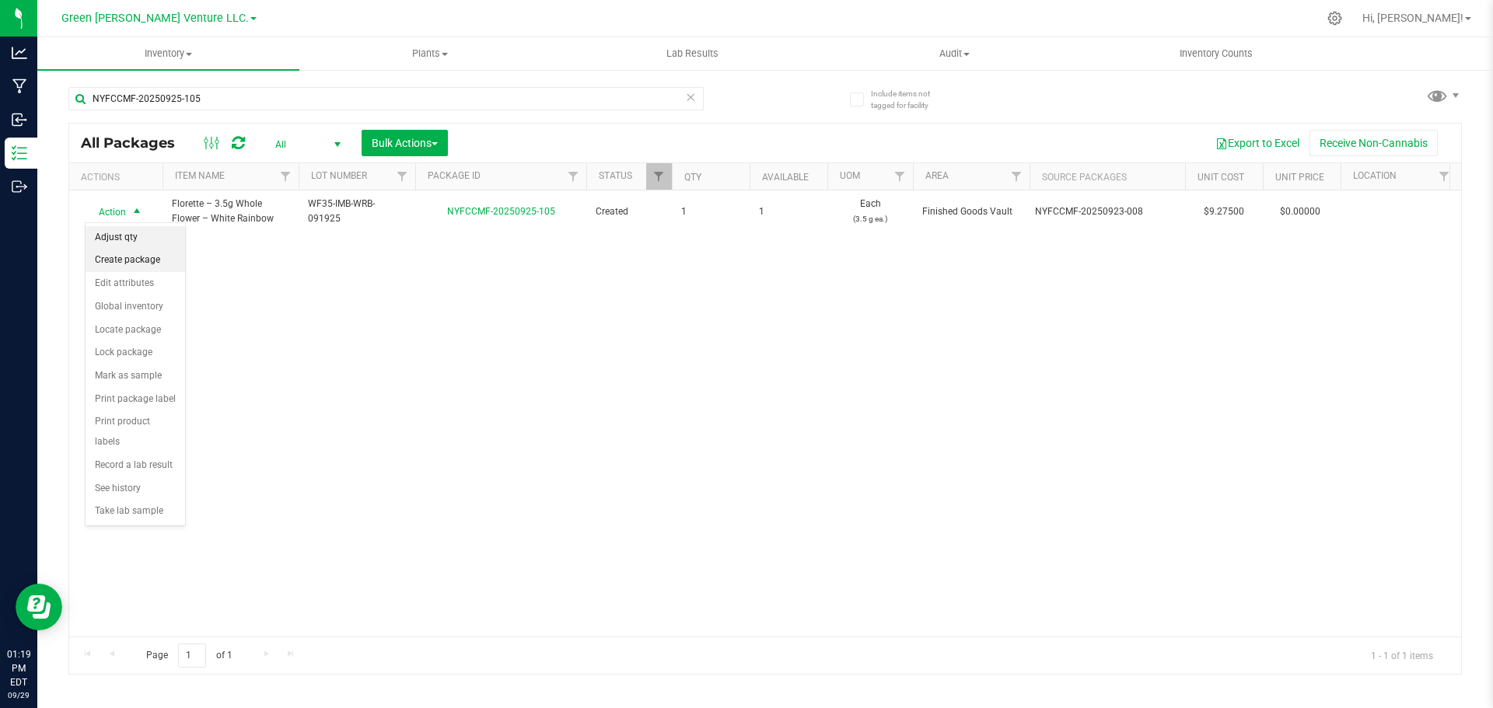
click at [125, 242] on li "Adjust qty" at bounding box center [136, 237] width 100 height 23
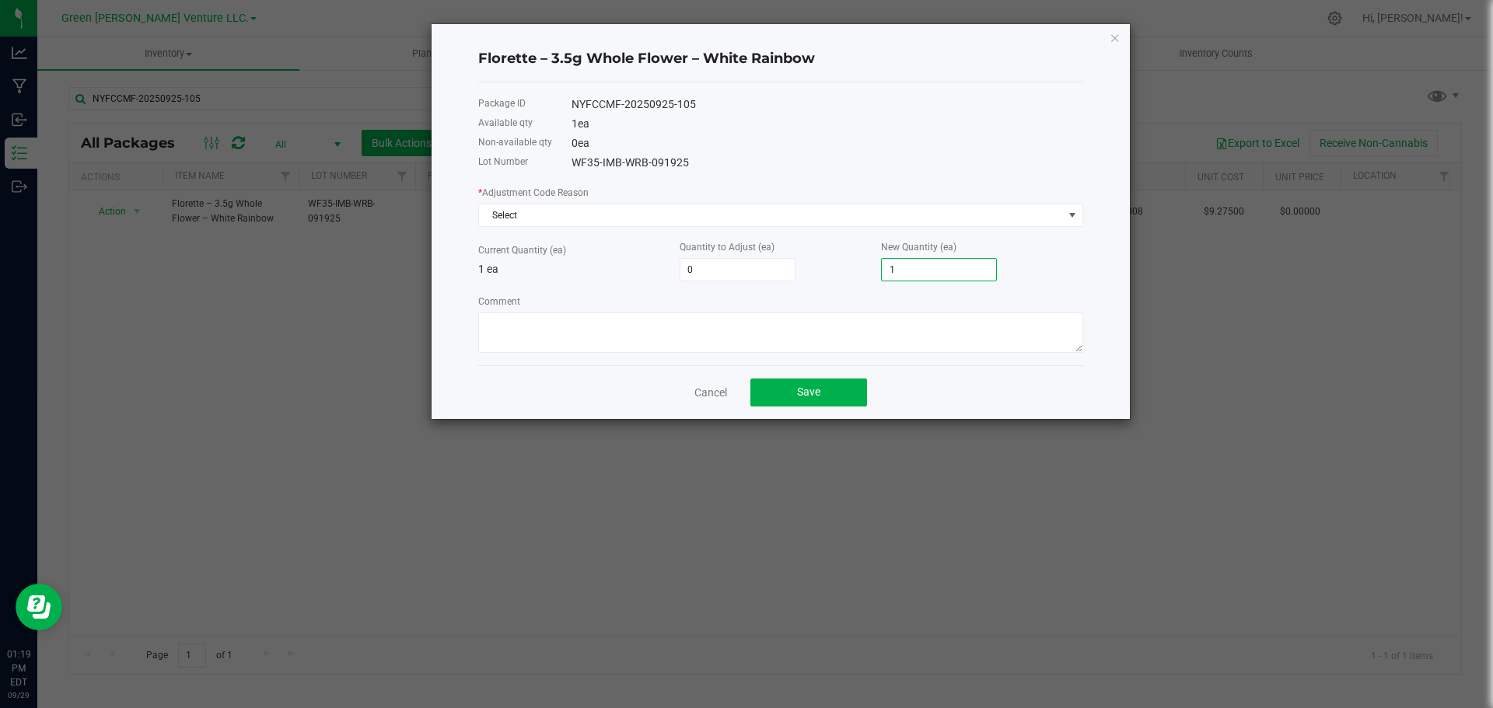
click at [903, 274] on input "1" at bounding box center [939, 270] width 114 height 22
type input "-1"
type input "0"
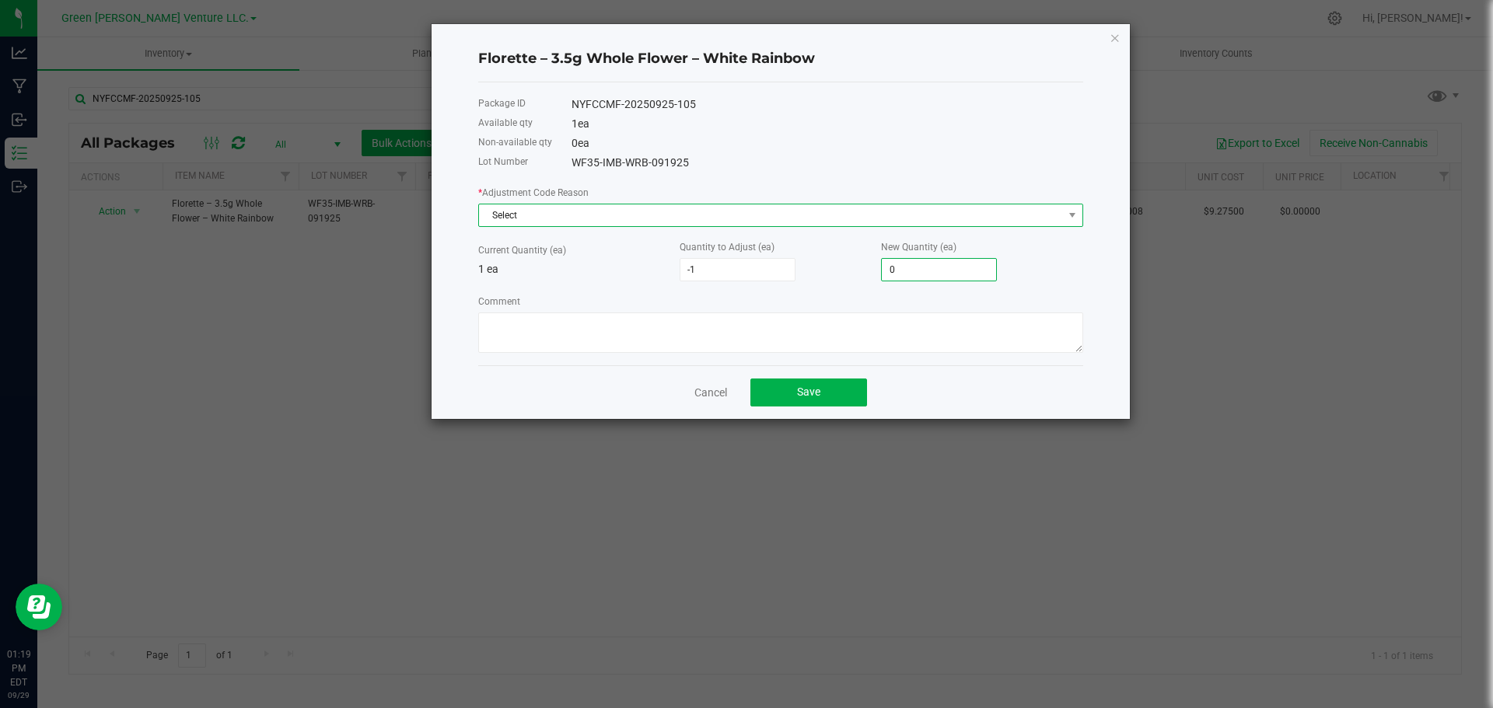
click at [581, 215] on span "Select" at bounding box center [771, 215] width 584 height 22
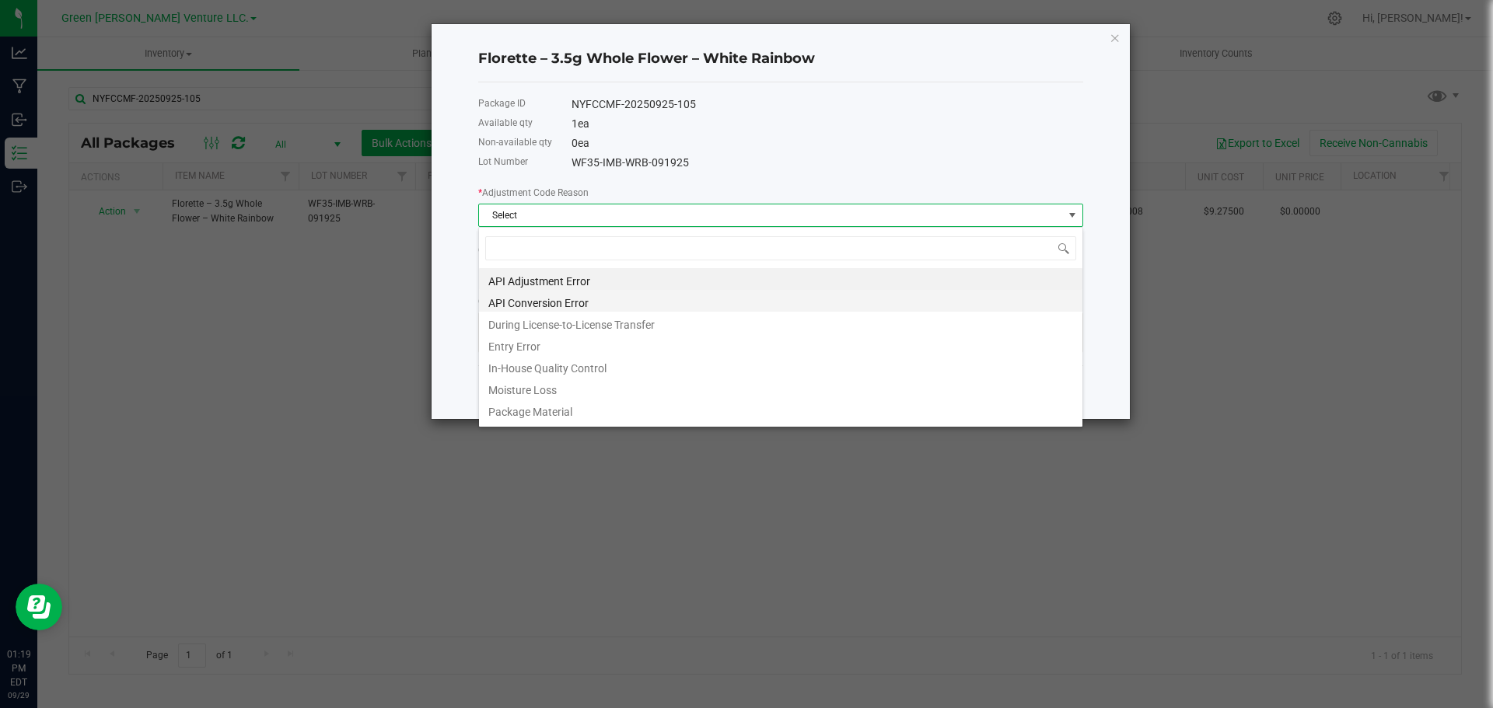
scroll to position [23, 605]
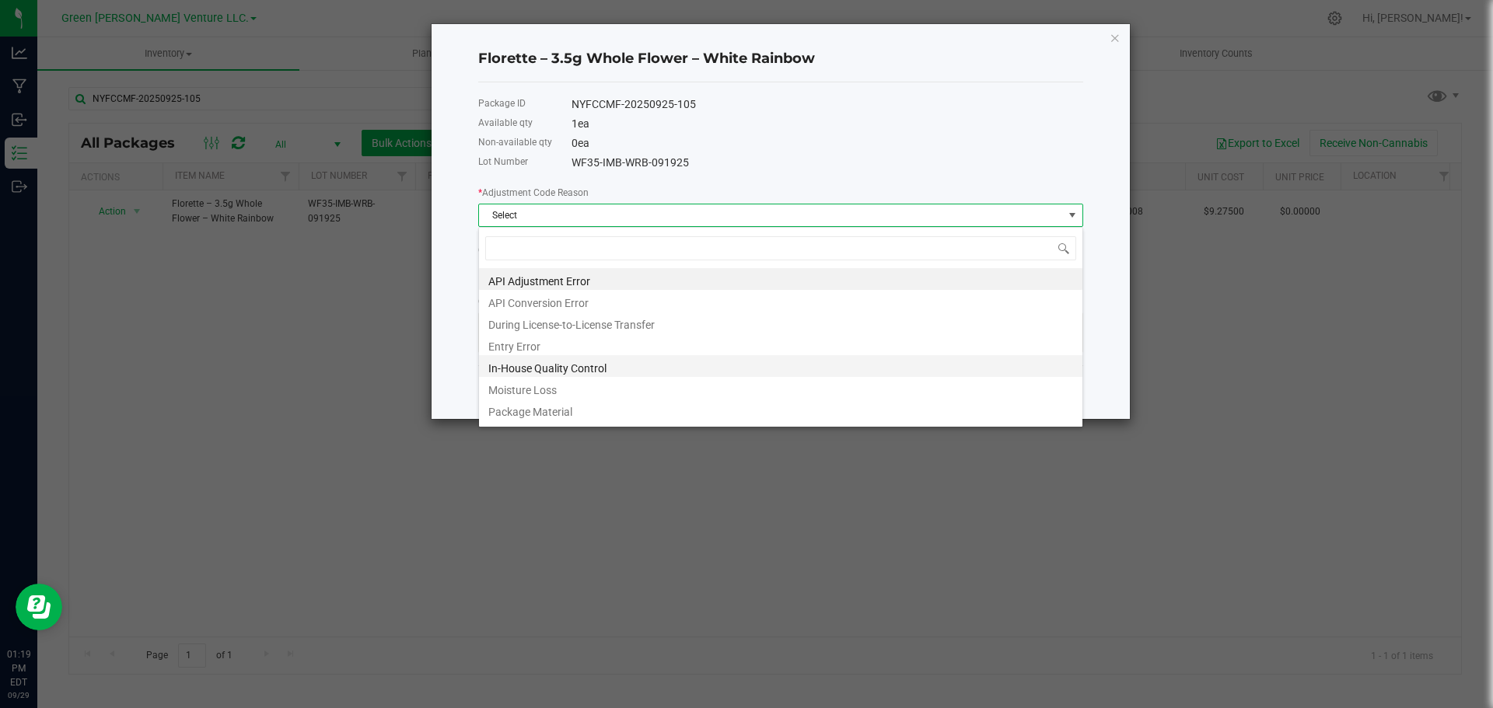
click at [540, 360] on li "In-House Quality Control" at bounding box center [780, 366] width 603 height 22
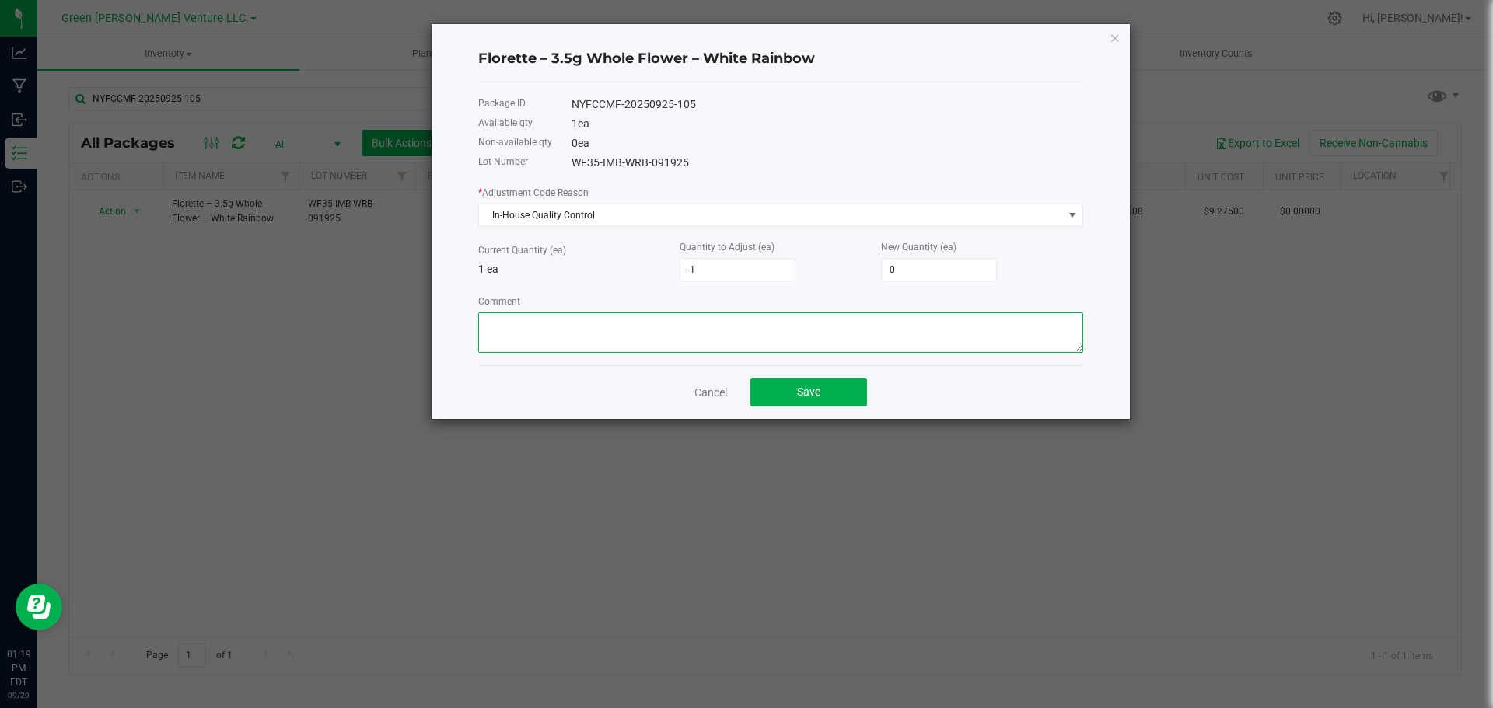
click at [531, 339] on textarea "Comment" at bounding box center [780, 333] width 605 height 40
type textarea "In-House Quality Control. Adjusted down"
click at [779, 395] on button "Save" at bounding box center [808, 393] width 117 height 28
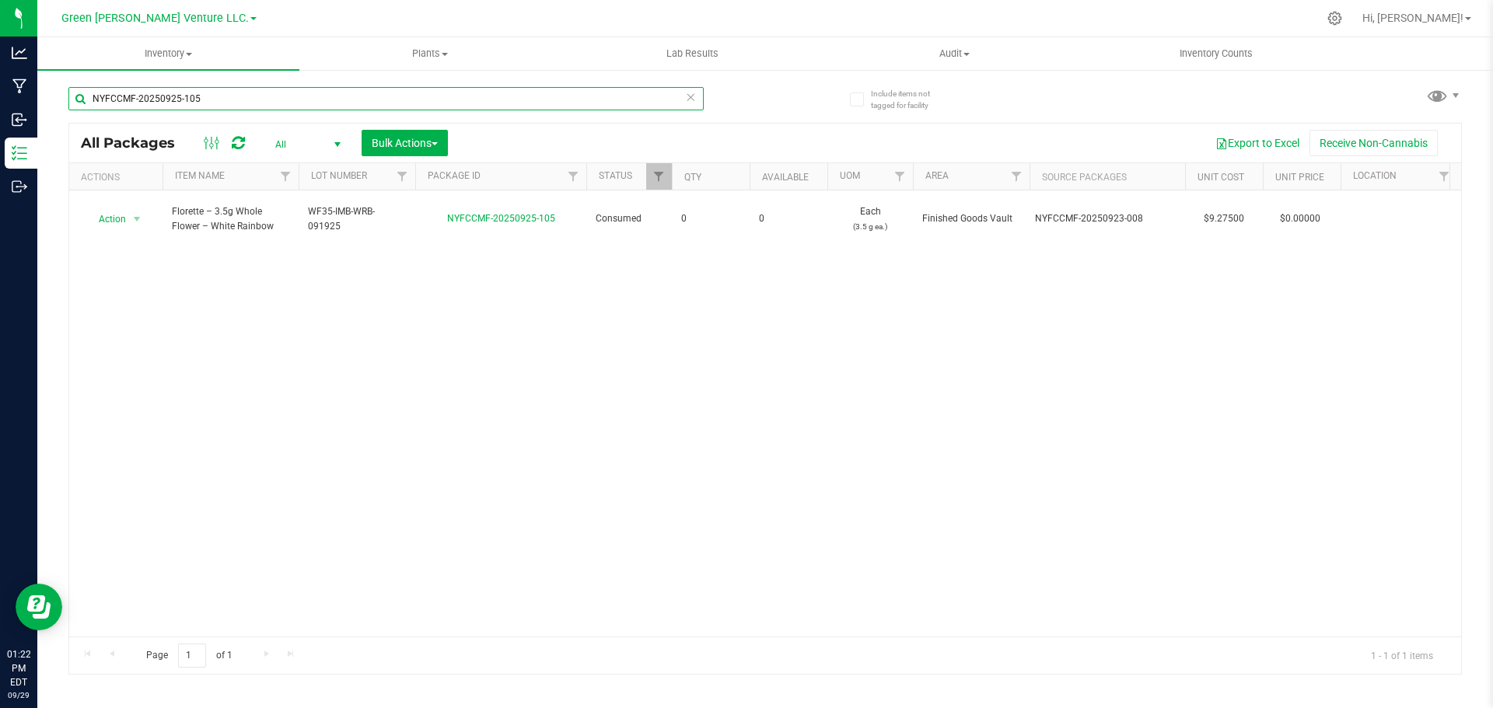
drag, startPoint x: 216, startPoint y: 93, endPoint x: 85, endPoint y: 93, distance: 131.4
click at [85, 93] on input "NYFCCMF-20250925-105" at bounding box center [385, 98] width 635 height 23
paste input "4"
type input "NYFCCMF-20250925-104"
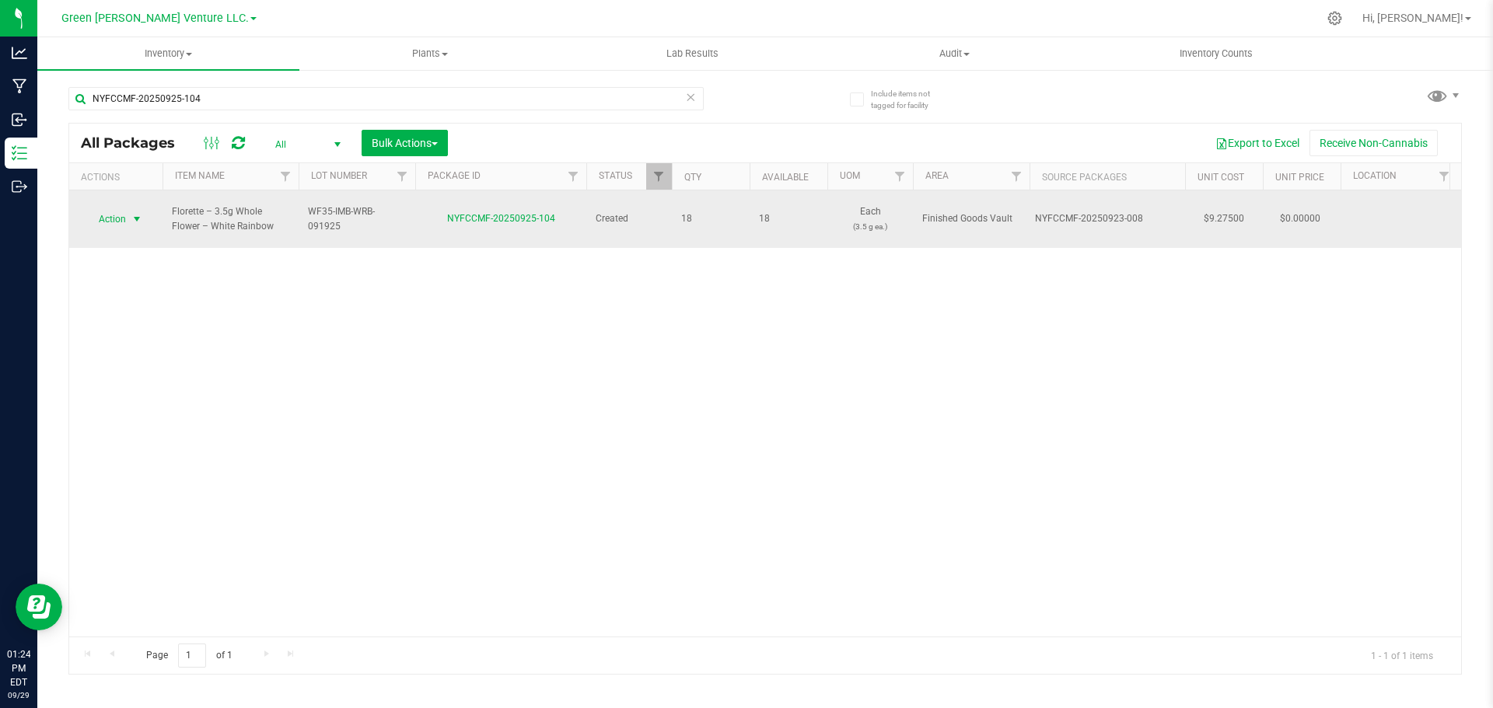
click at [132, 214] on span "select" at bounding box center [137, 219] width 12 height 12
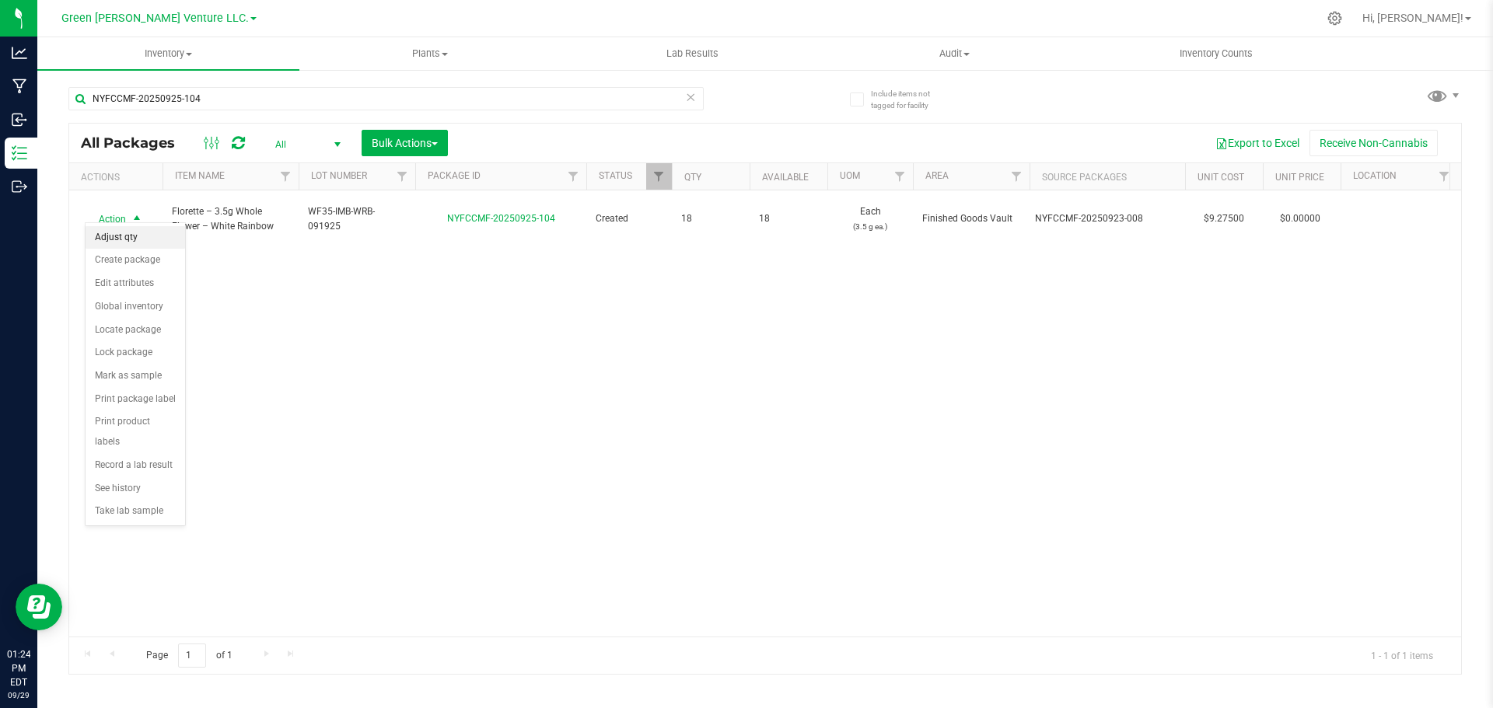
click at [131, 236] on li "Adjust qty" at bounding box center [136, 237] width 100 height 23
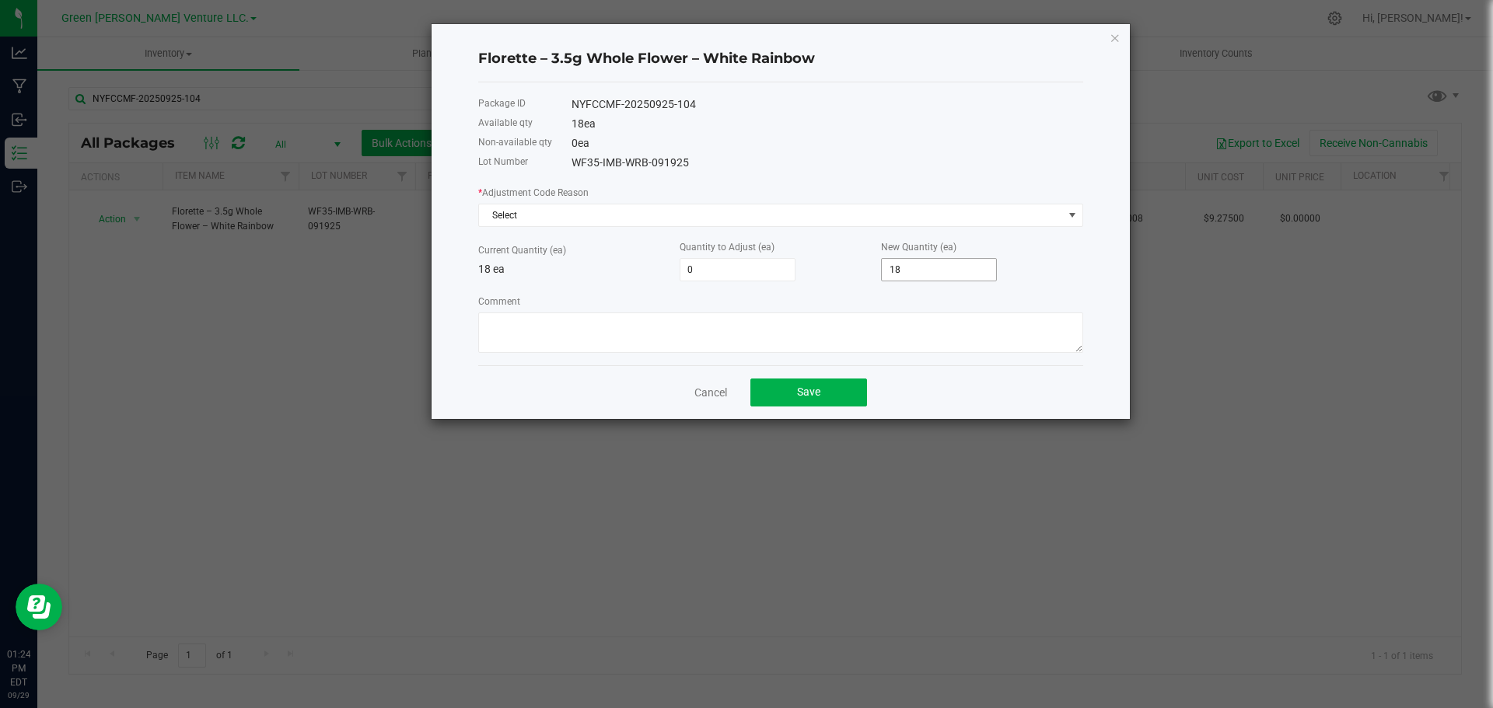
click at [914, 263] on input "18" at bounding box center [939, 270] width 114 height 22
type input "-17"
type input "1"
type input "-3"
type input "15"
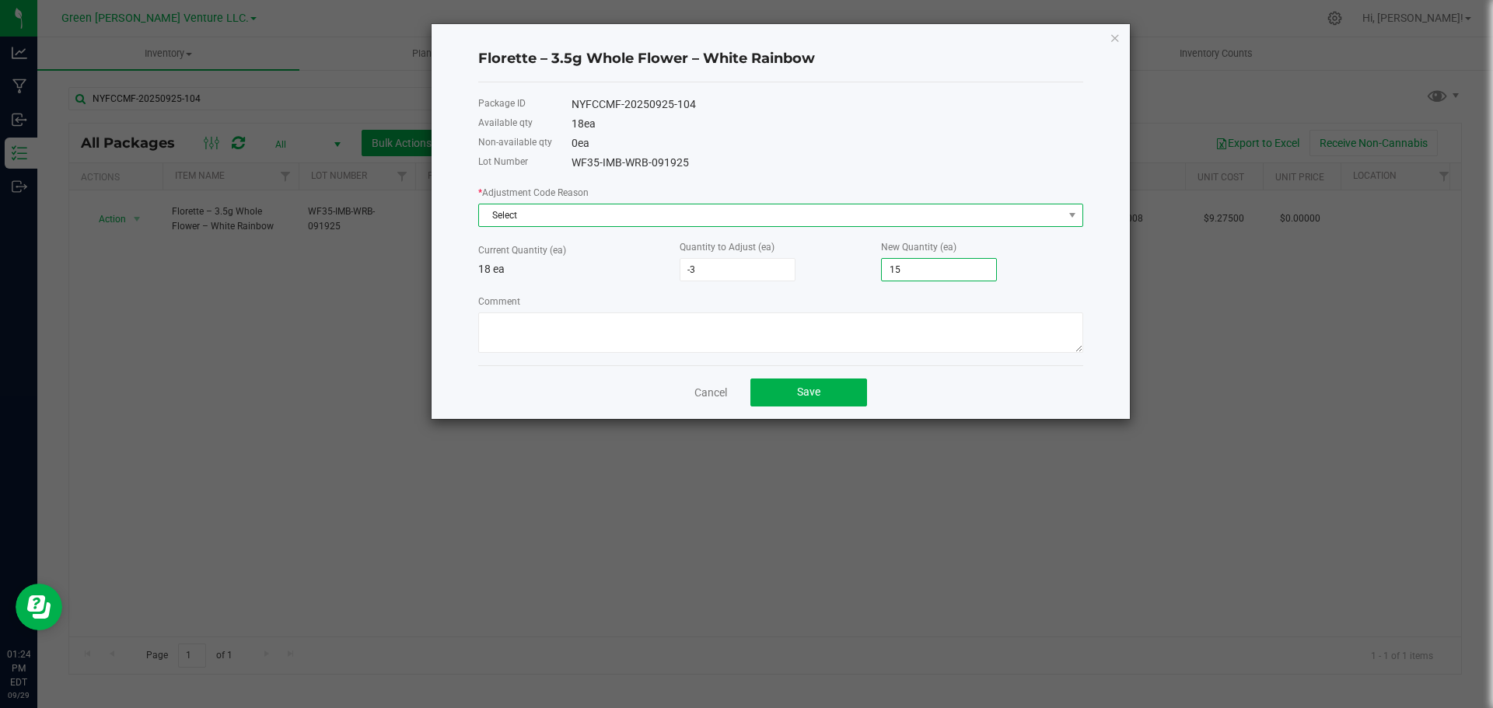
click at [686, 216] on span "Select" at bounding box center [771, 215] width 584 height 22
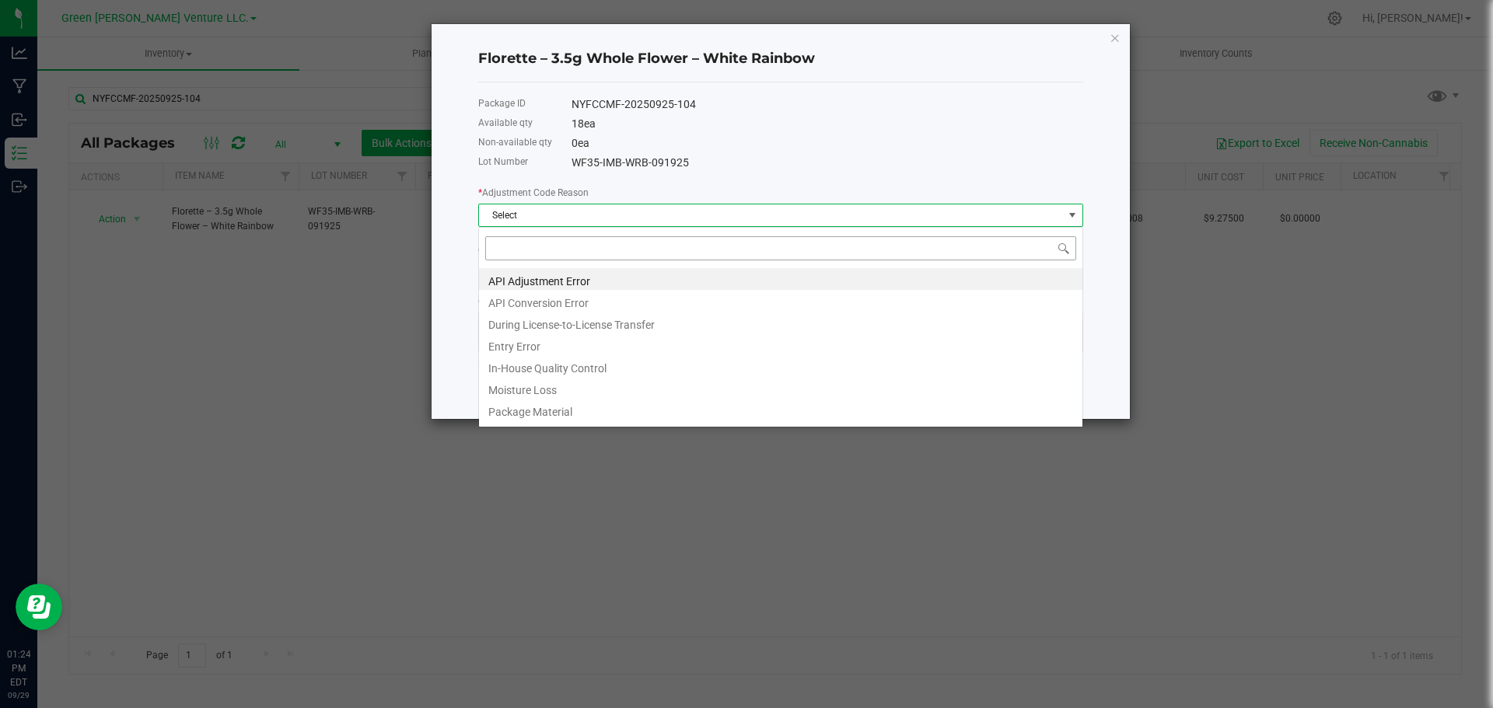
scroll to position [23, 605]
click at [560, 365] on li "In-House Quality Control" at bounding box center [780, 366] width 603 height 22
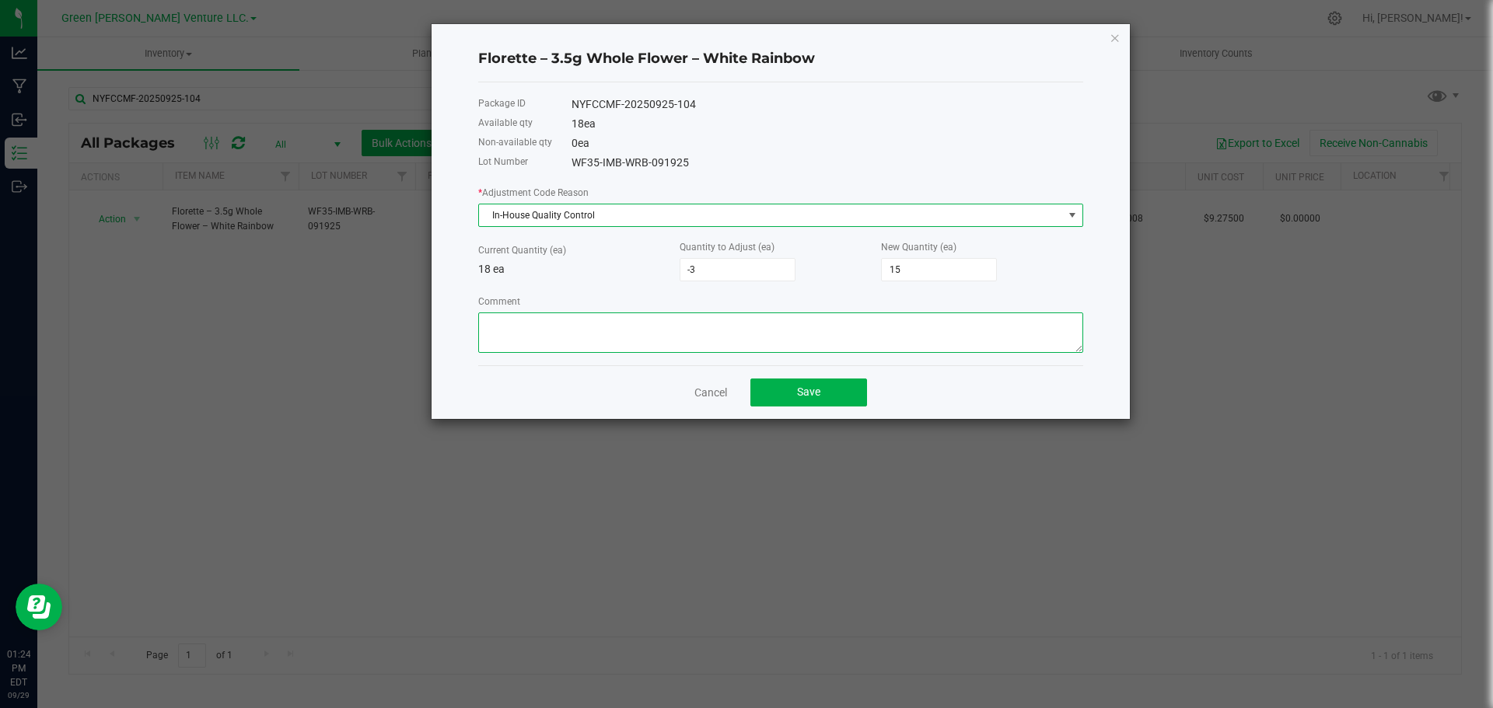
click at [549, 344] on textarea "Comment" at bounding box center [780, 333] width 605 height 40
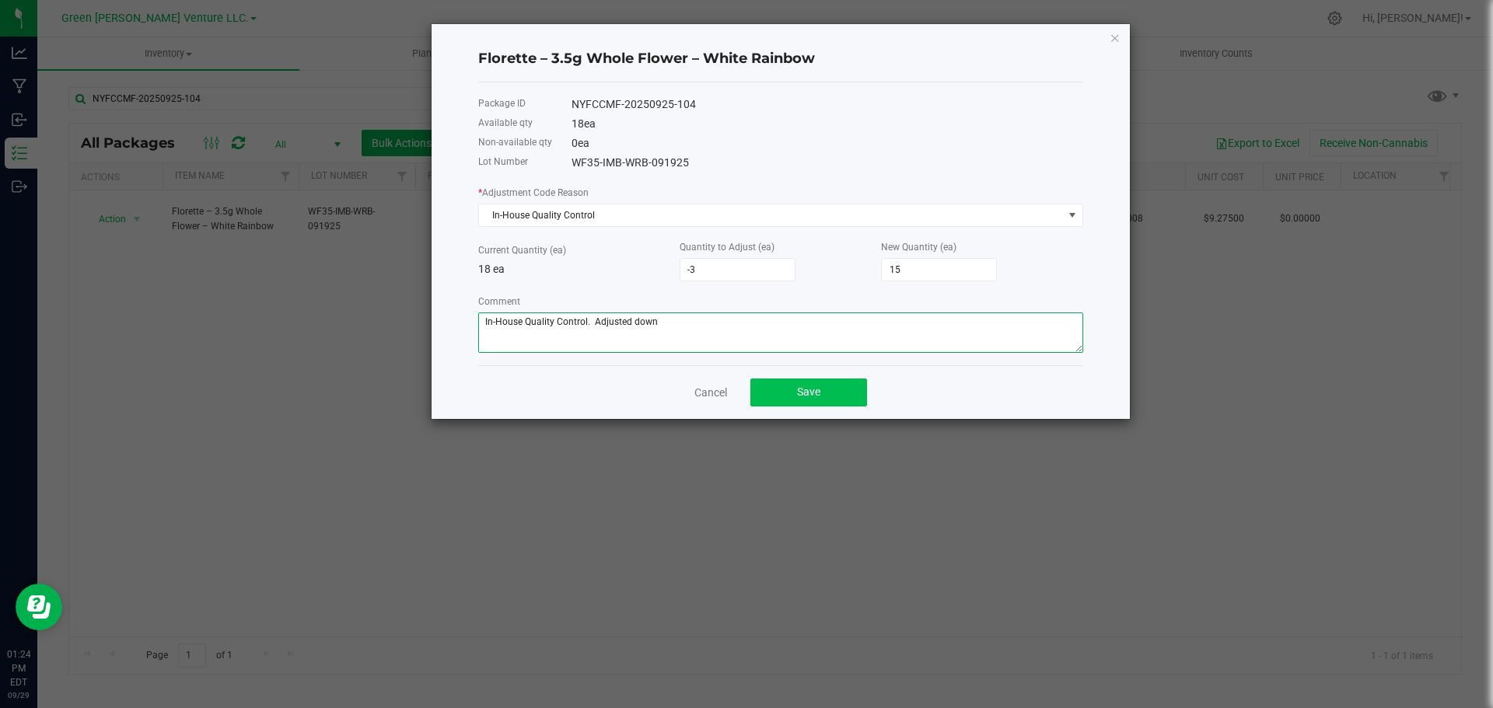
type textarea "In-House Quality Control. Adjusted down"
click at [767, 393] on button "Save" at bounding box center [808, 393] width 117 height 28
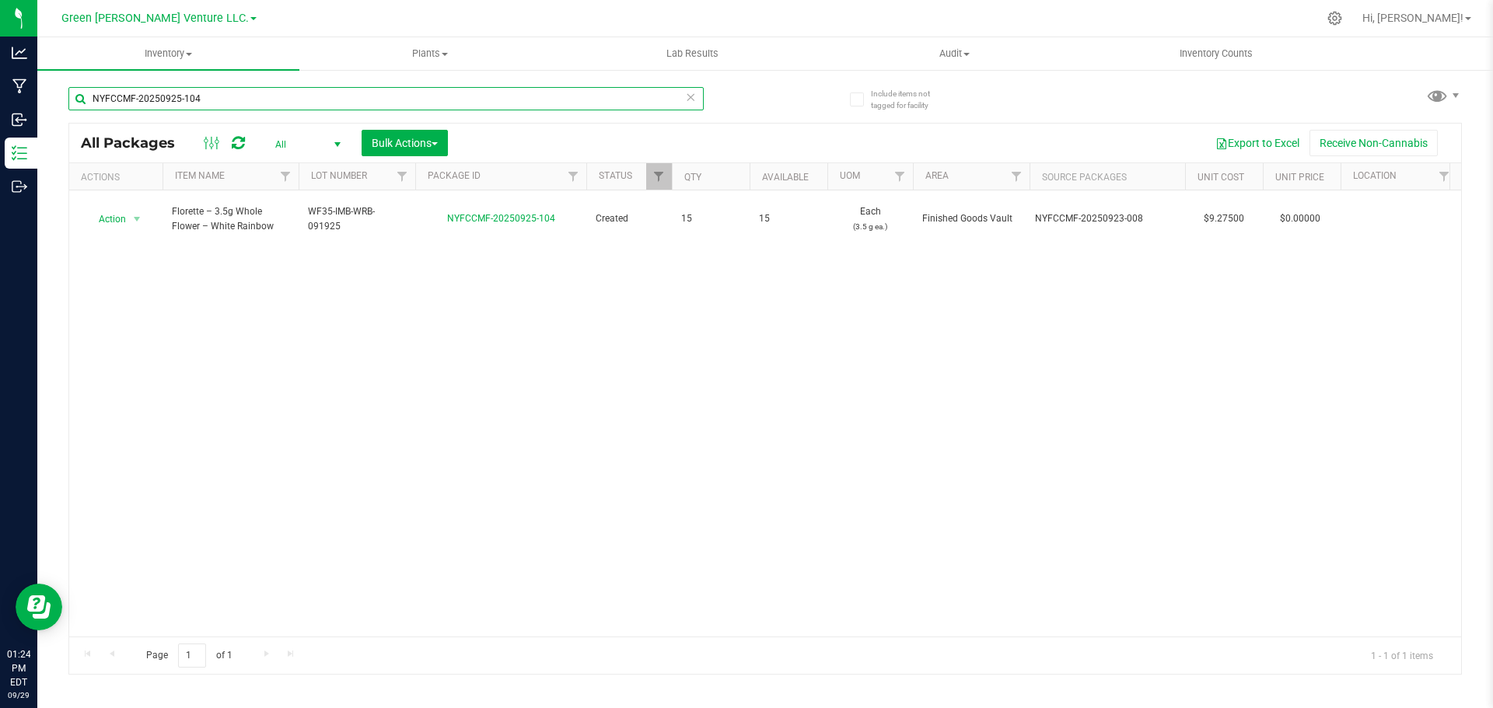
click at [176, 97] on input "NYFCCMF-20250925-104" at bounding box center [385, 98] width 635 height 23
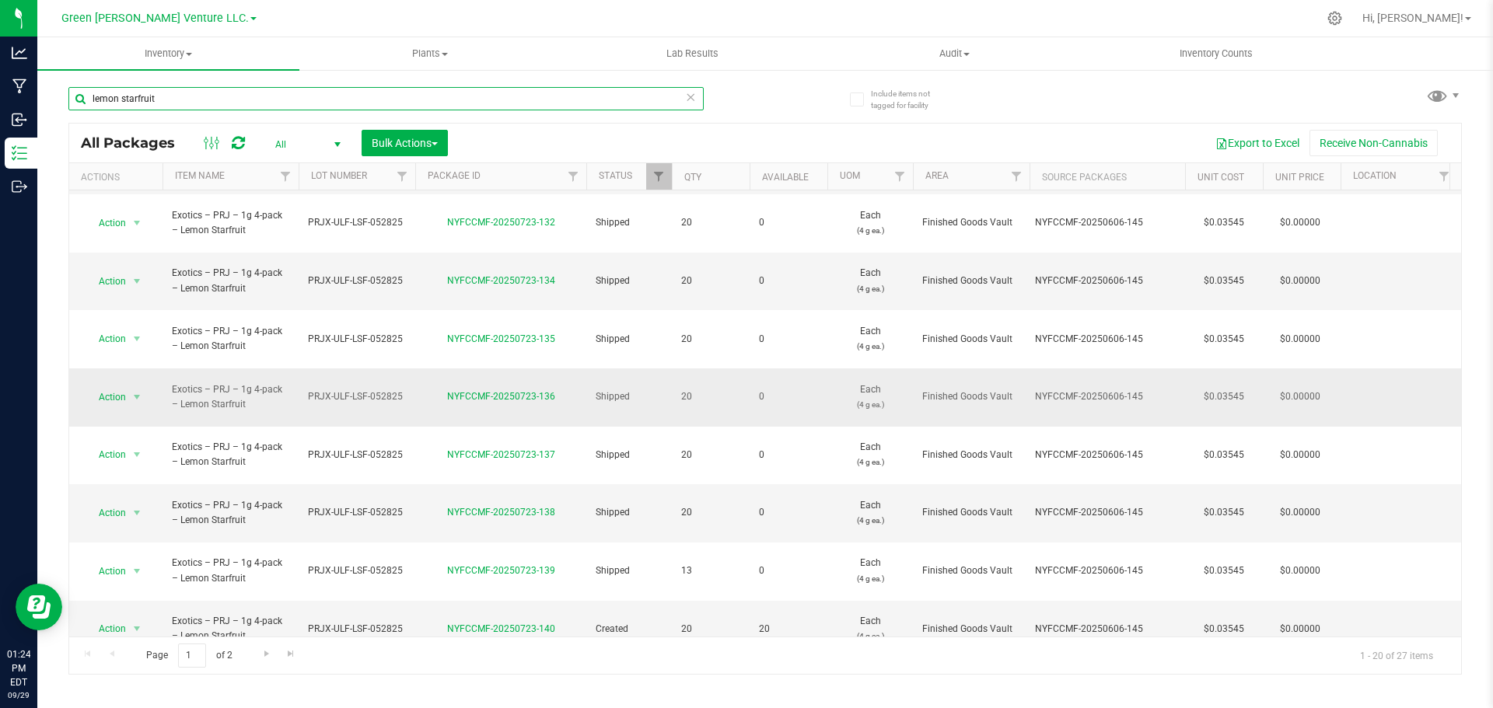
scroll to position [311, 0]
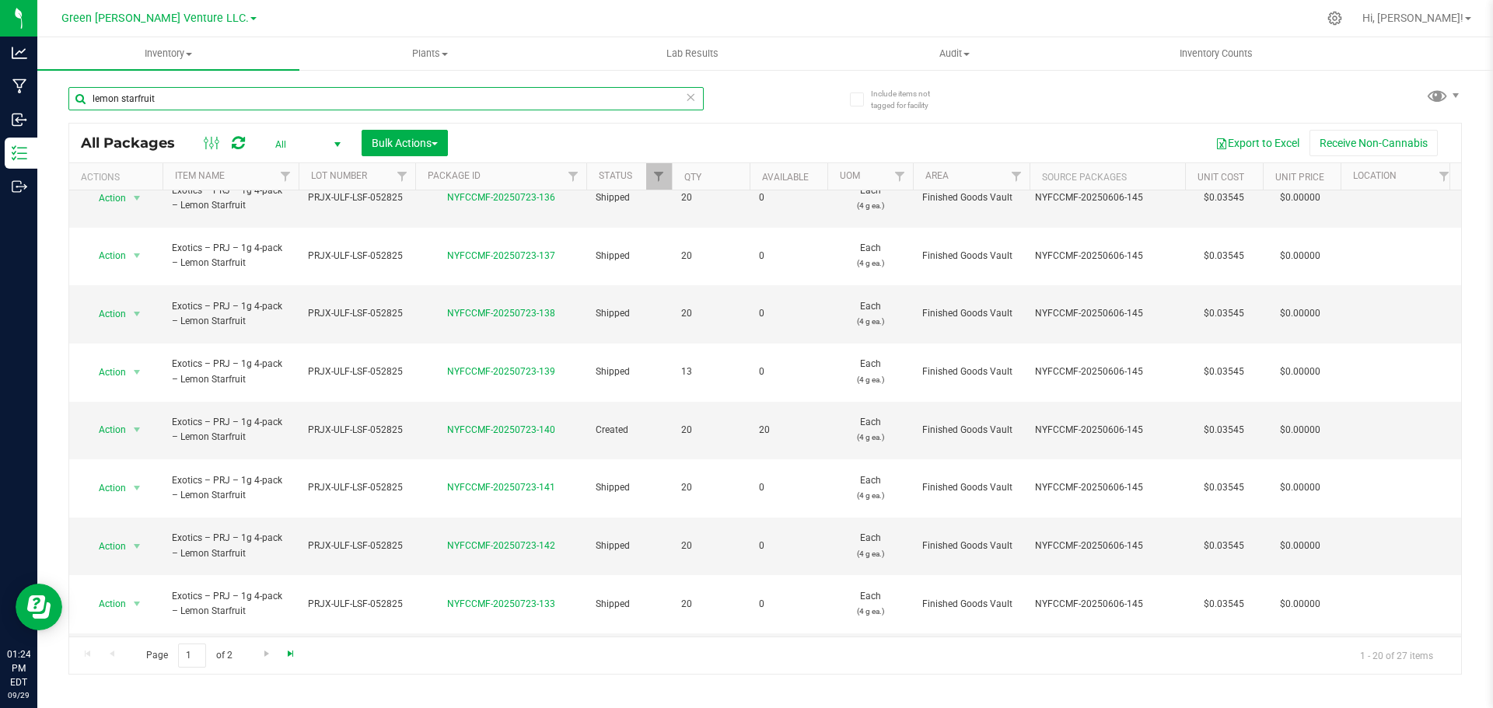
type input "lemon starfruit"
click at [288, 653] on span "Go to the last page" at bounding box center [291, 654] width 12 height 12
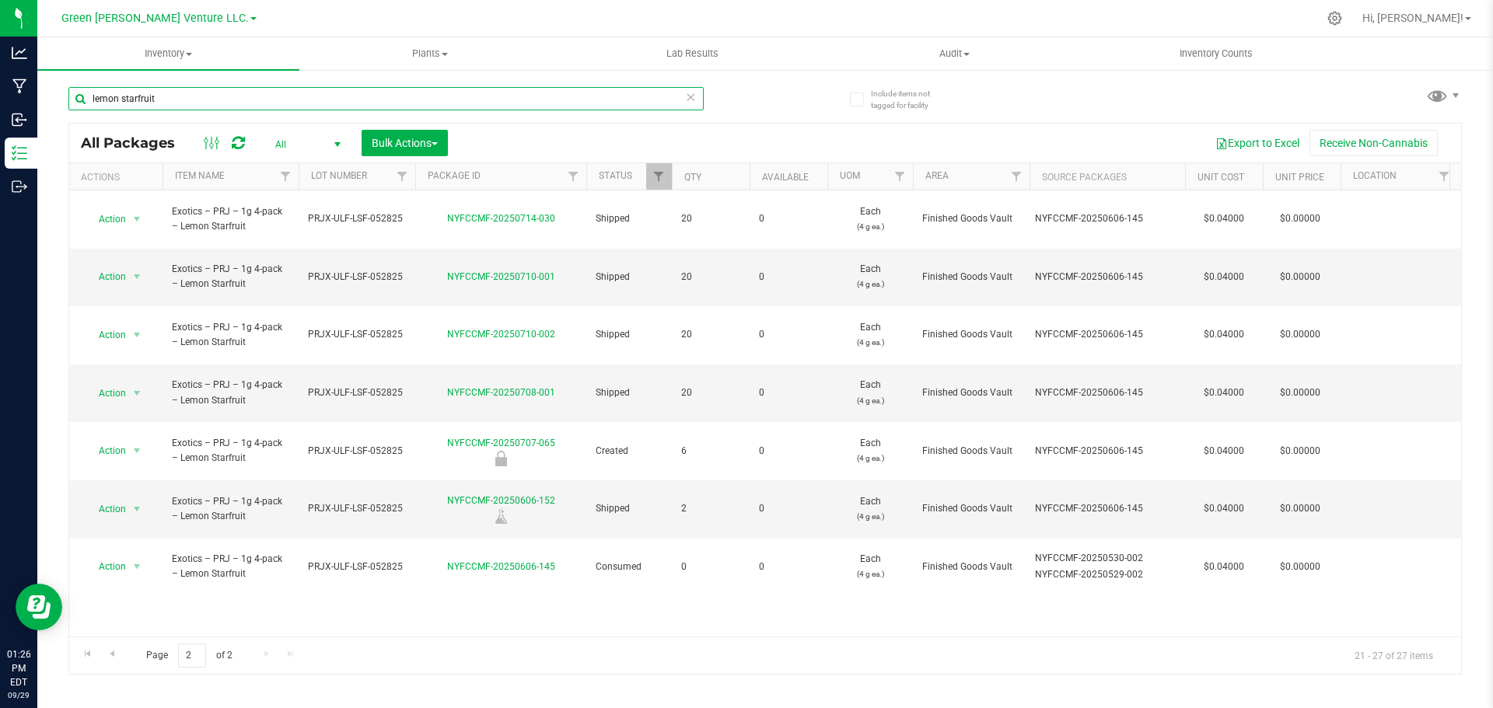
drag, startPoint x: 176, startPoint y: 102, endPoint x: 84, endPoint y: 106, distance: 92.6
click at [85, 106] on input "lemon starfruit" at bounding box center [385, 98] width 635 height 23
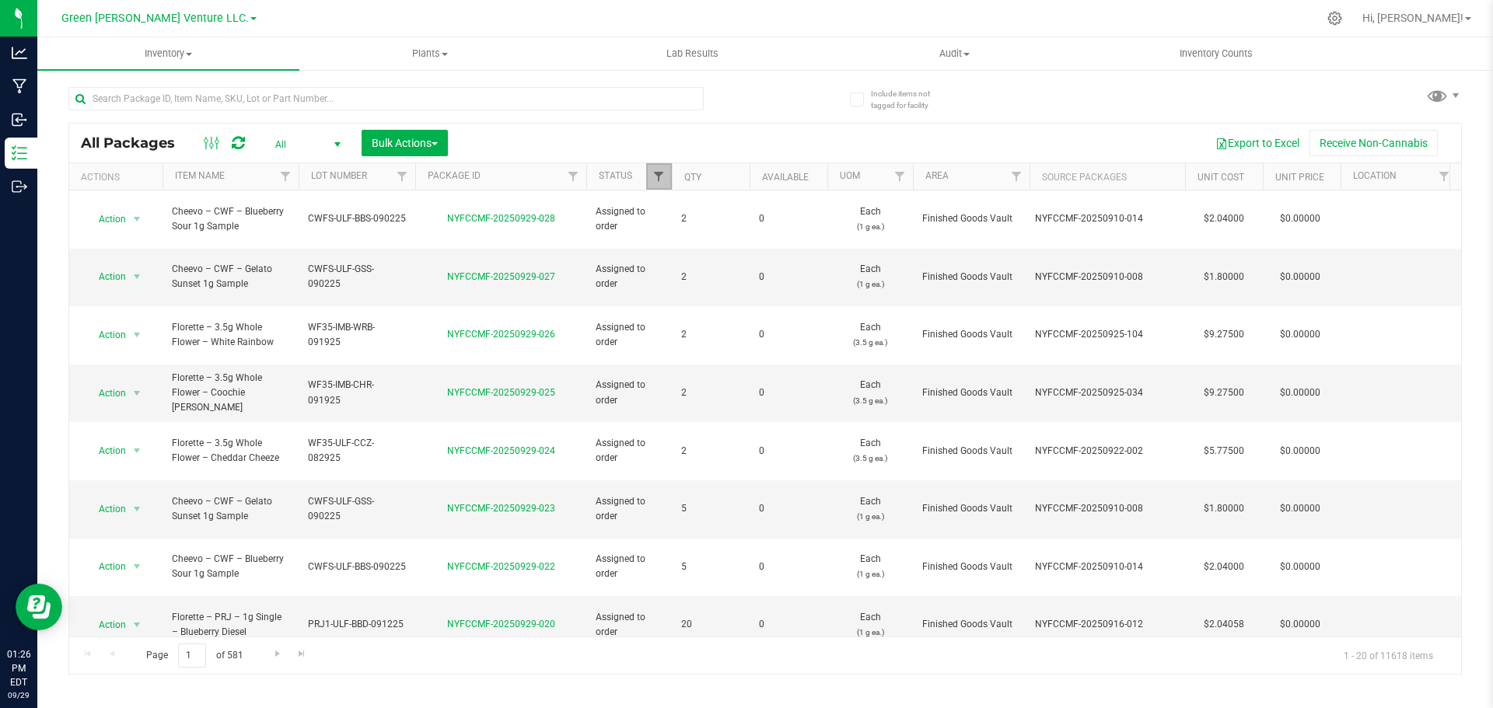
click at [658, 179] on span "Filter" at bounding box center [658, 176] width 12 height 12
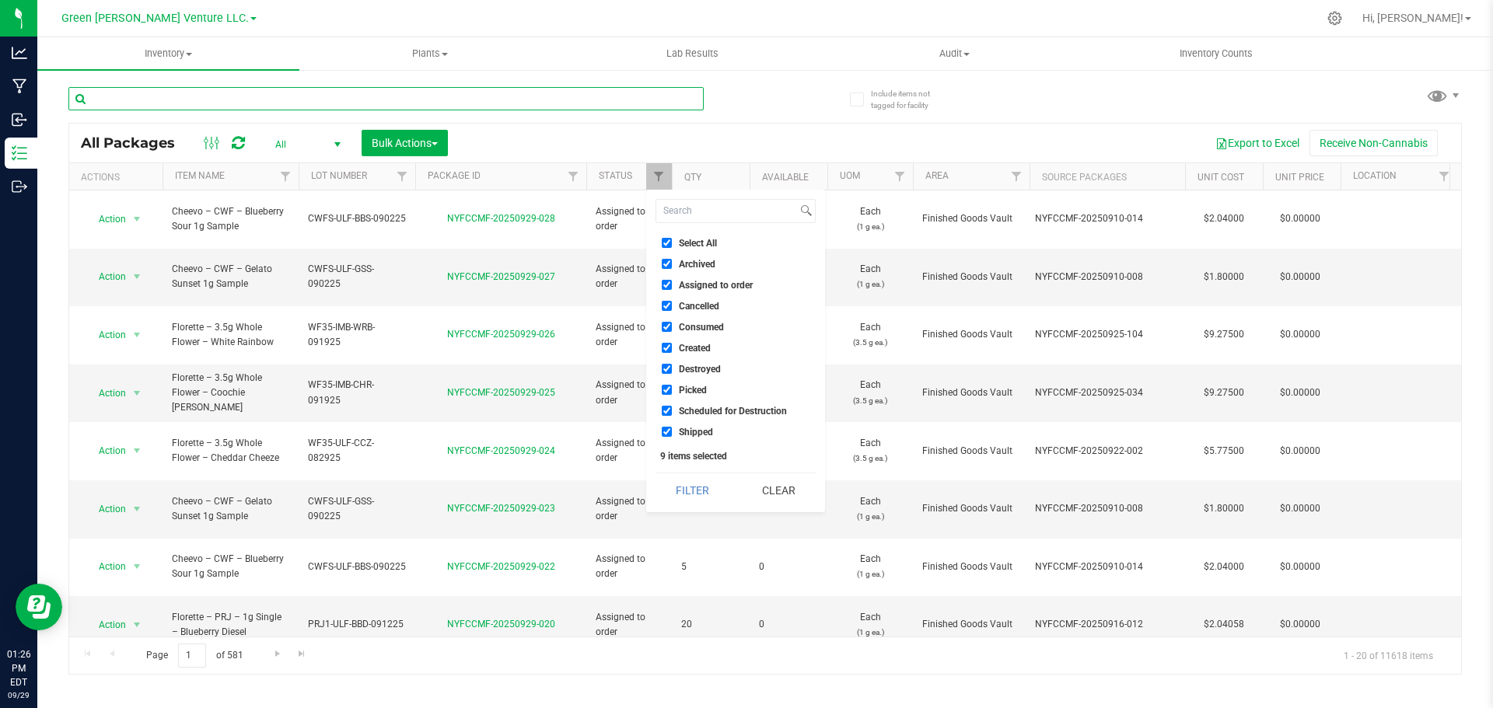
click at [195, 96] on input "text" at bounding box center [385, 98] width 635 height 23
